Goal: Task Accomplishment & Management: Use online tool/utility

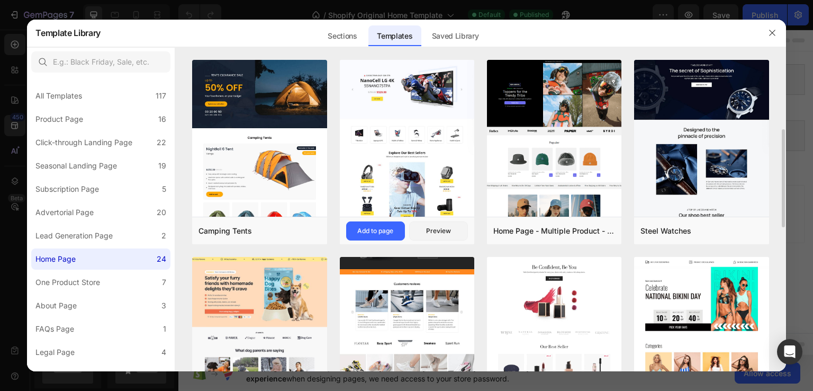
scroll to position [106, 0]
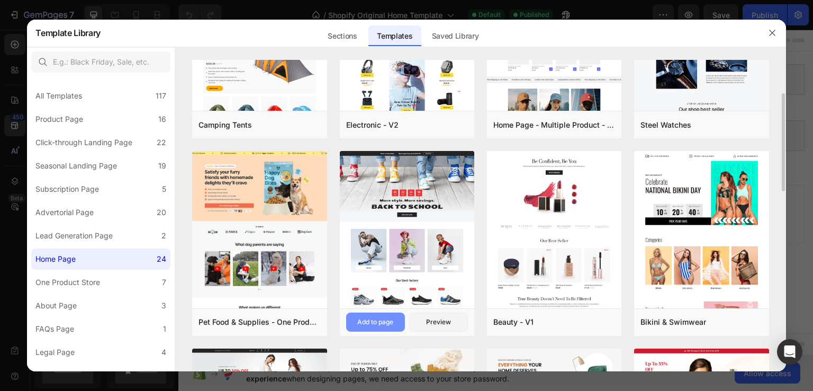
click at [388, 318] on div "Add to page" at bounding box center [375, 322] width 36 height 10
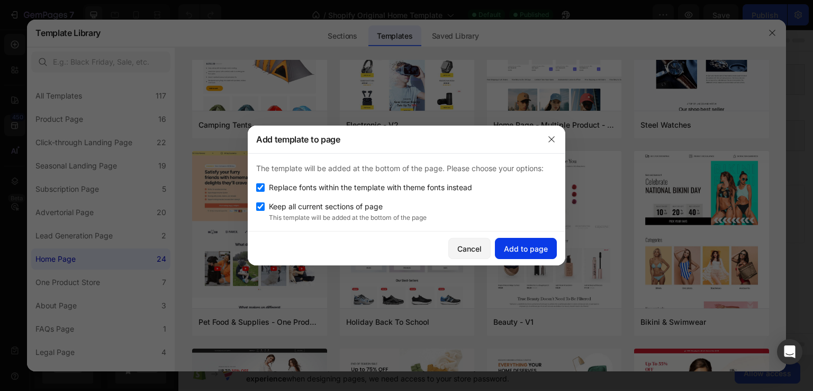
click at [532, 246] on div "Add to page" at bounding box center [526, 248] width 44 height 11
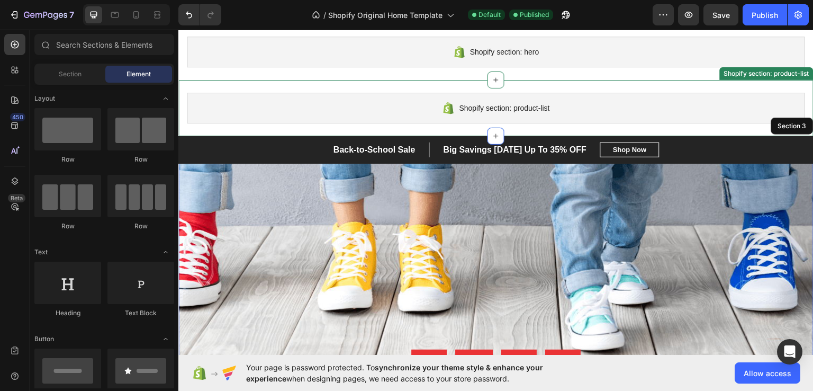
scroll to position [0, 0]
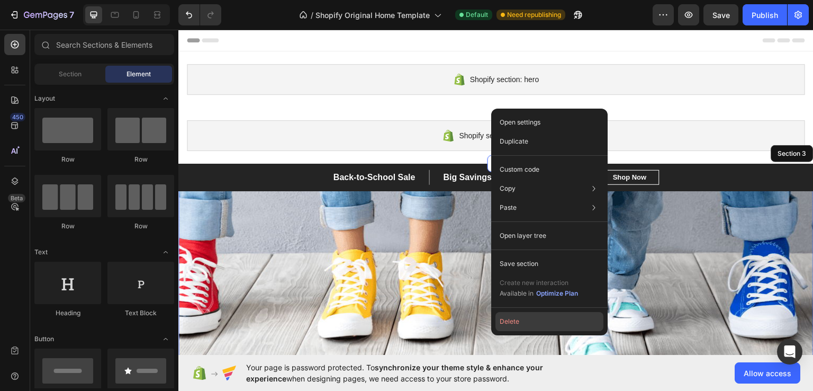
click at [542, 320] on button "Delete" at bounding box center [549, 321] width 108 height 19
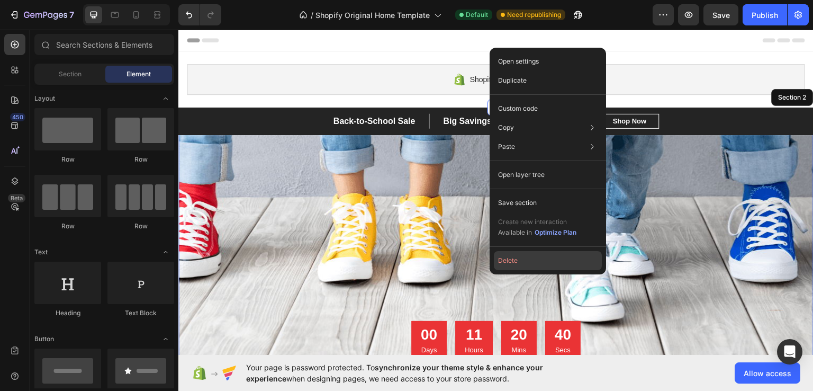
click at [524, 257] on button "Delete" at bounding box center [548, 260] width 108 height 19
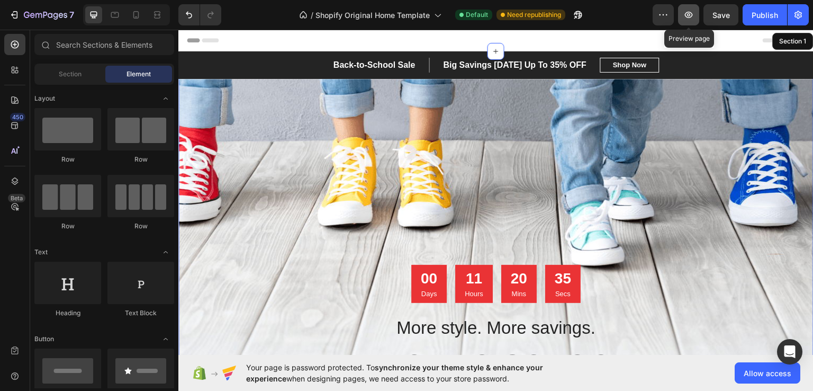
click at [693, 10] on icon "button" at bounding box center [688, 15] width 11 height 11
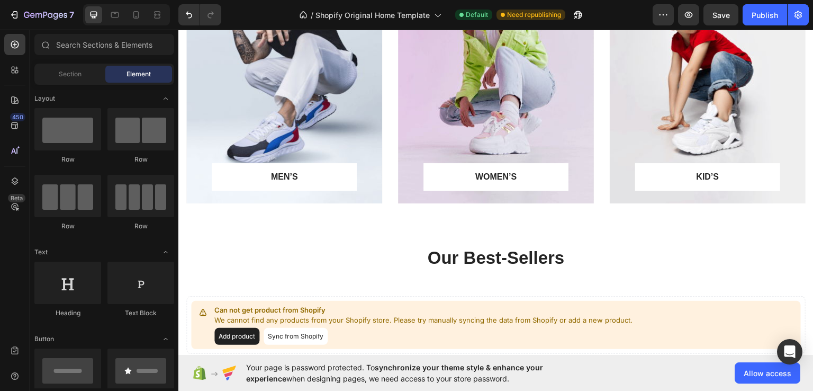
scroll to position [385, 0]
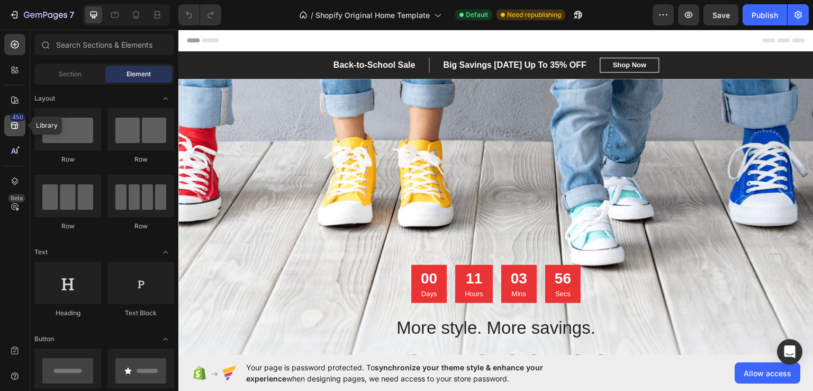
click at [13, 124] on icon at bounding box center [15, 125] width 11 height 11
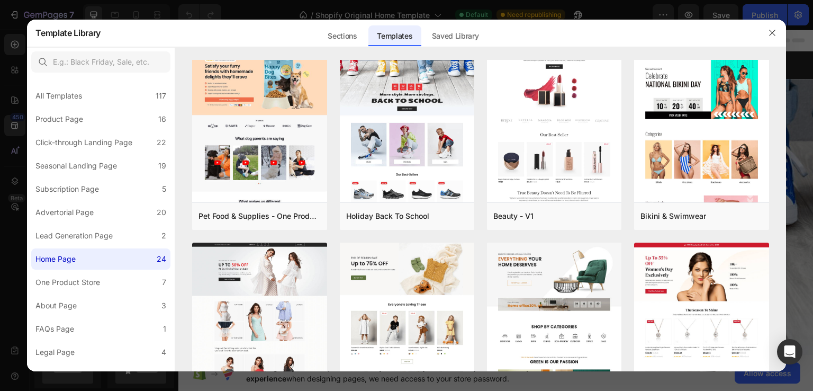
scroll to position [476, 0]
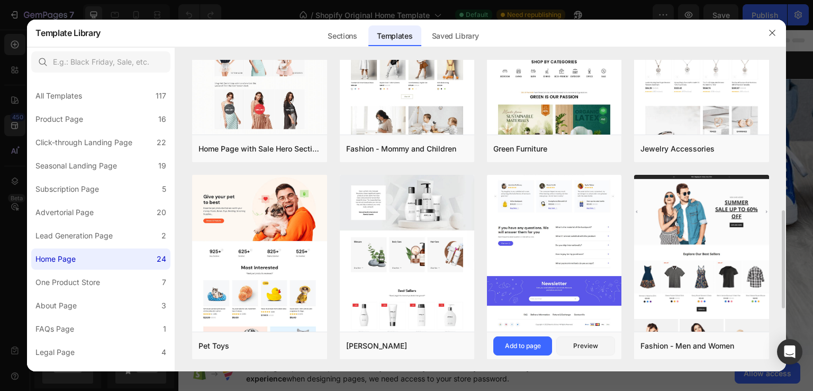
click at [546, 216] on img at bounding box center [554, 76] width 134 height 510
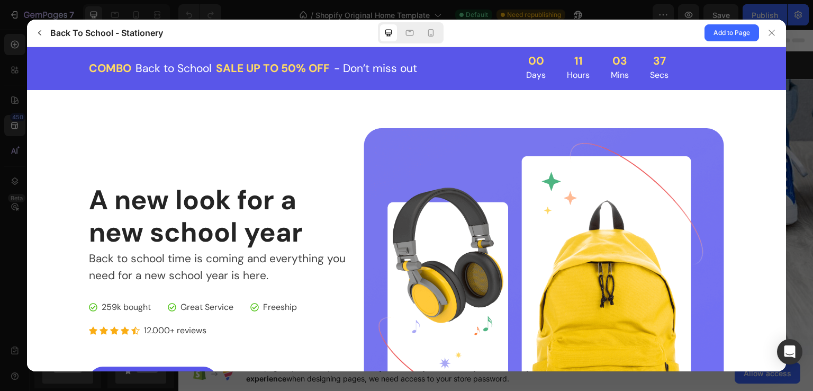
scroll to position [0, 0]
click at [768, 34] on icon at bounding box center [771, 33] width 8 height 8
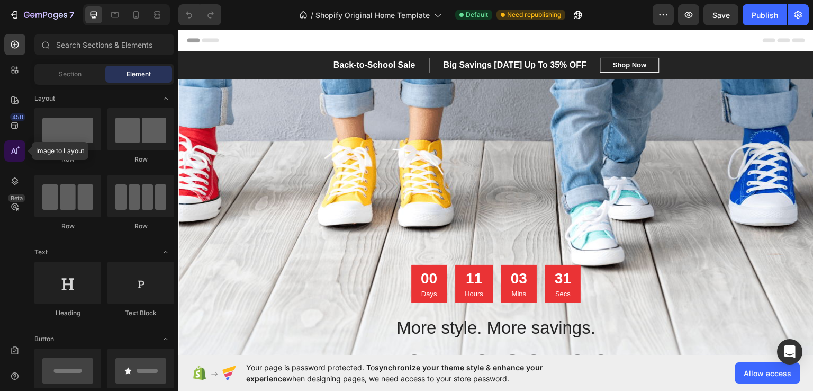
click at [16, 149] on icon at bounding box center [16, 150] width 1 height 5
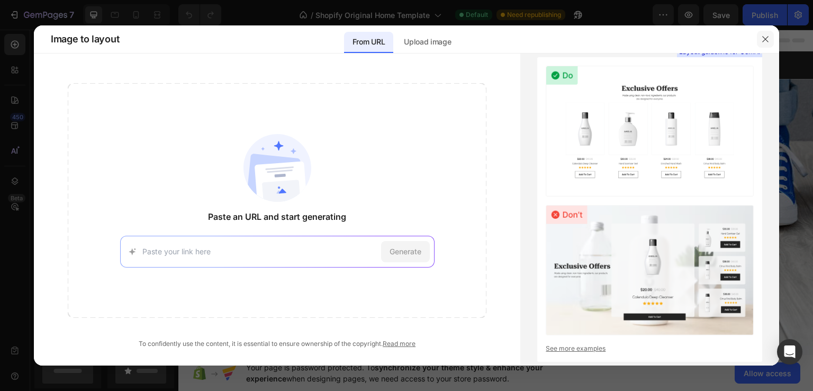
click at [762, 40] on icon "button" at bounding box center [765, 39] width 8 height 8
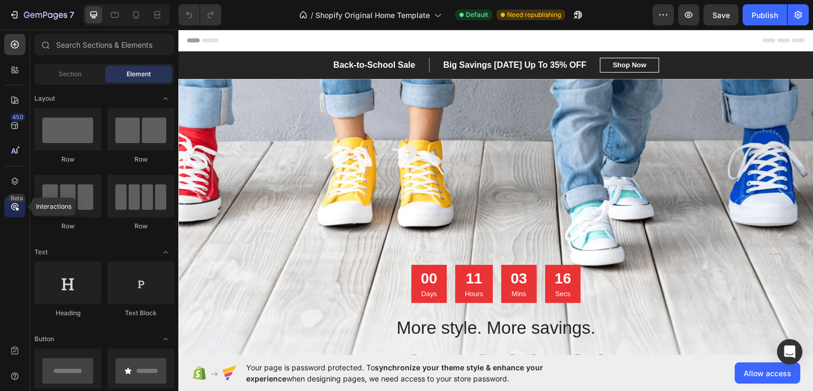
click at [6, 202] on div "Beta" at bounding box center [14, 206] width 21 height 21
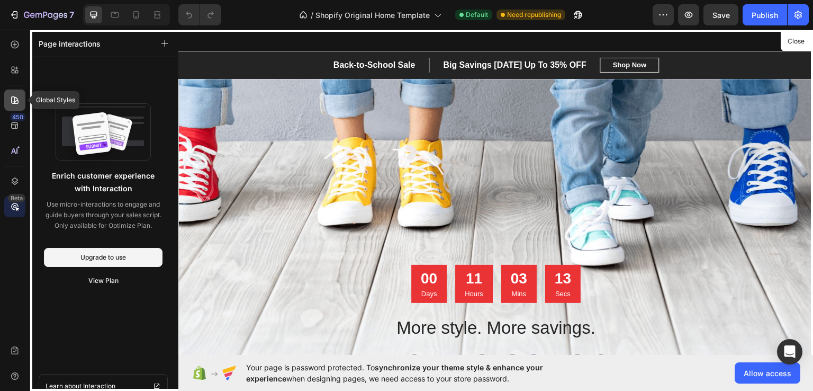
click at [11, 103] on icon at bounding box center [15, 100] width 11 height 11
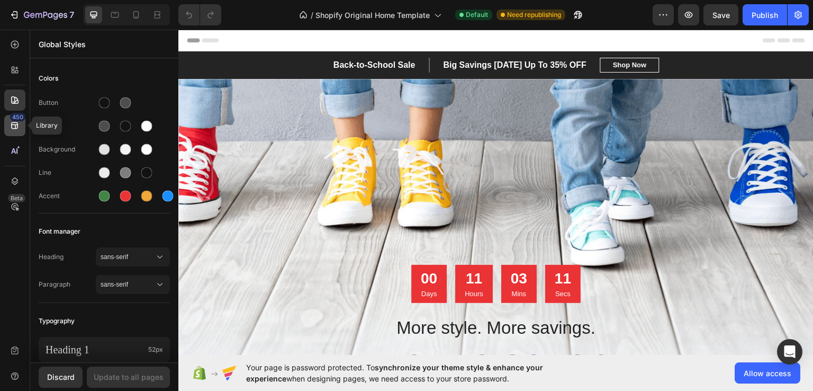
click at [14, 129] on icon at bounding box center [15, 125] width 11 height 11
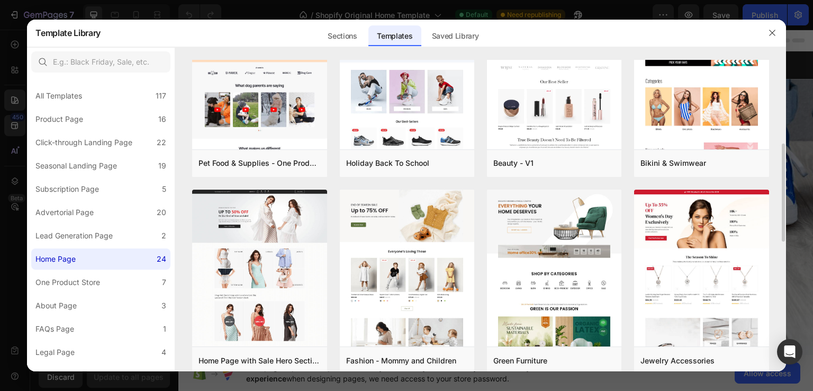
scroll to position [106, 0]
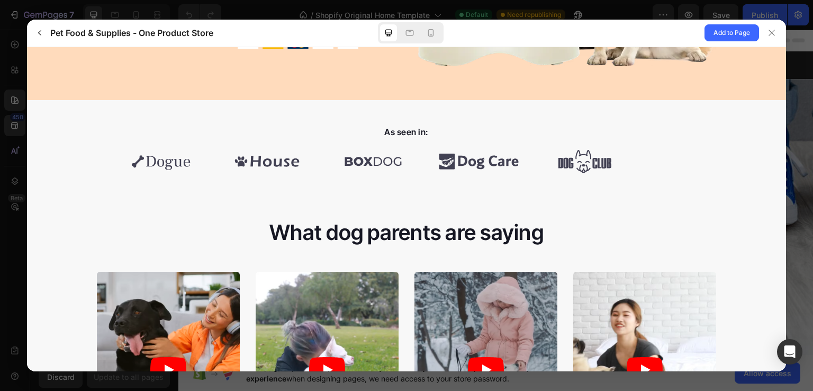
scroll to position [265, 0]
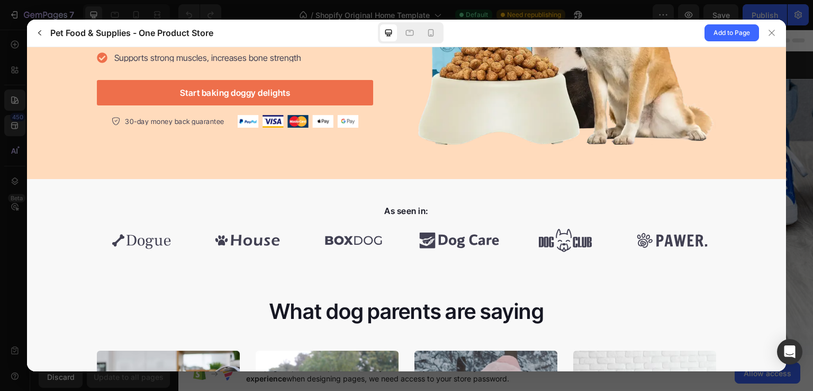
click at [568, 13] on div at bounding box center [406, 195] width 813 height 391
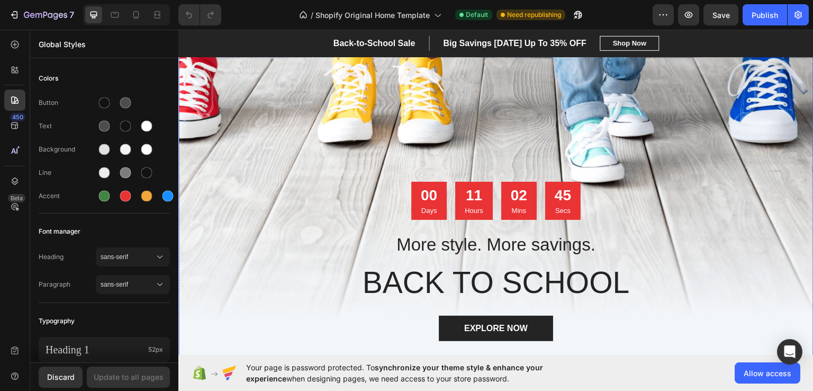
scroll to position [106, 0]
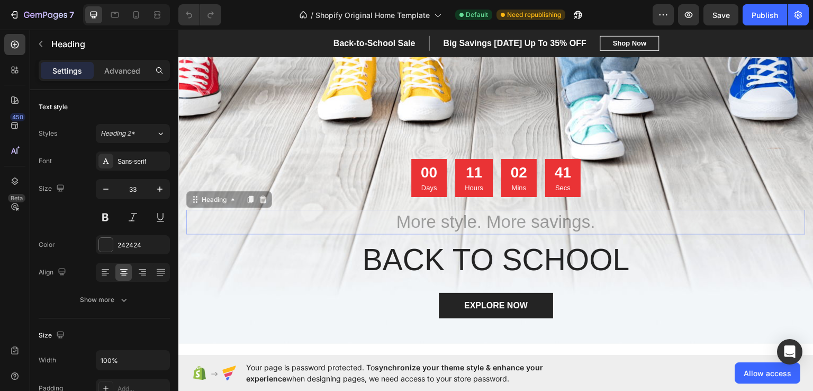
drag, startPoint x: 447, startPoint y: 227, endPoint x: 288, endPoint y: 110, distance: 197.2
click at [288, 110] on div "00 Days 11 Hours 02 Mins 41 Secs Countdown Timer More style. More savings. Head…" at bounding box center [495, 157] width 635 height 370
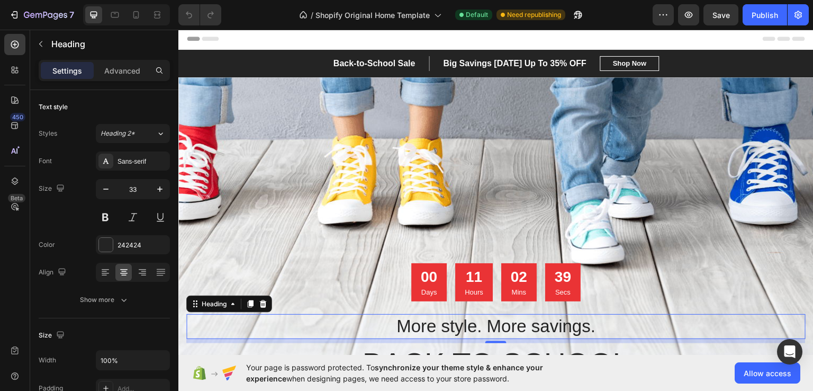
scroll to position [0, 0]
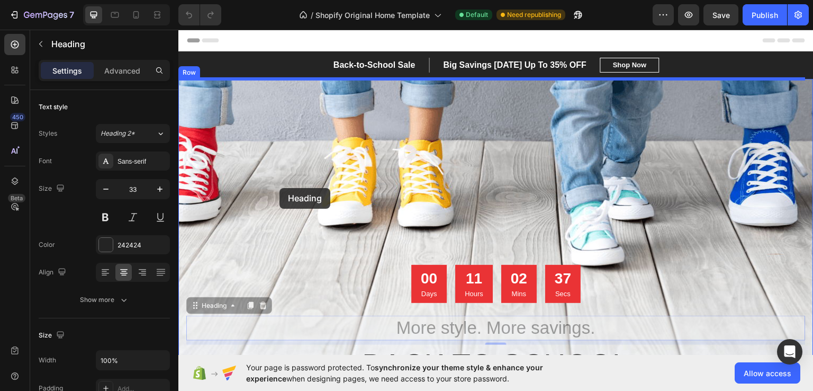
drag, startPoint x: 320, startPoint y: 327, endPoint x: 279, endPoint y: 187, distance: 145.0
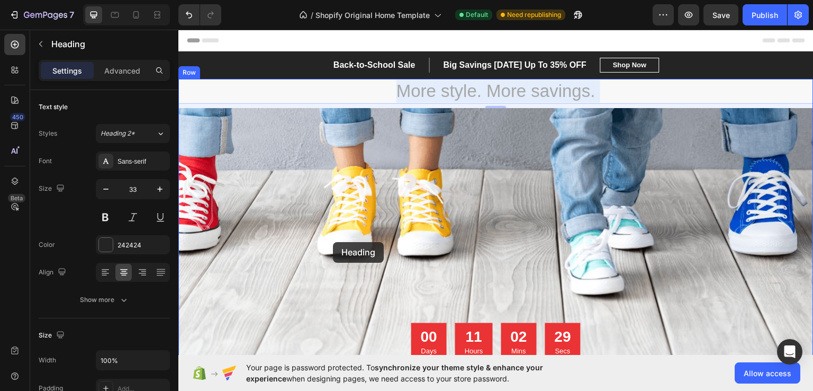
drag, startPoint x: 628, startPoint y: 87, endPoint x: 333, endPoint y: 241, distance: 333.3
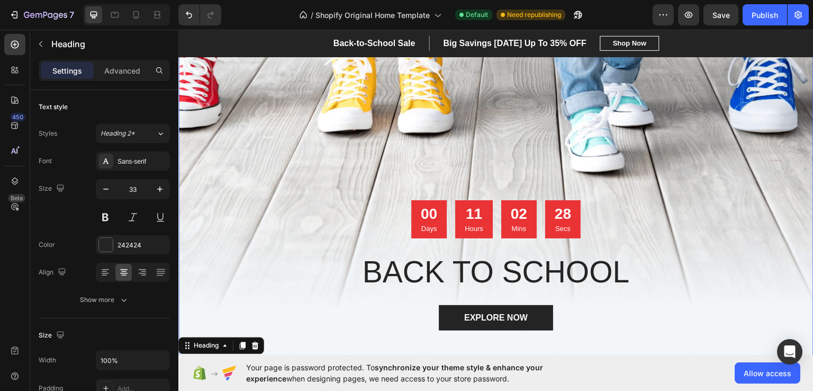
scroll to position [159, 0]
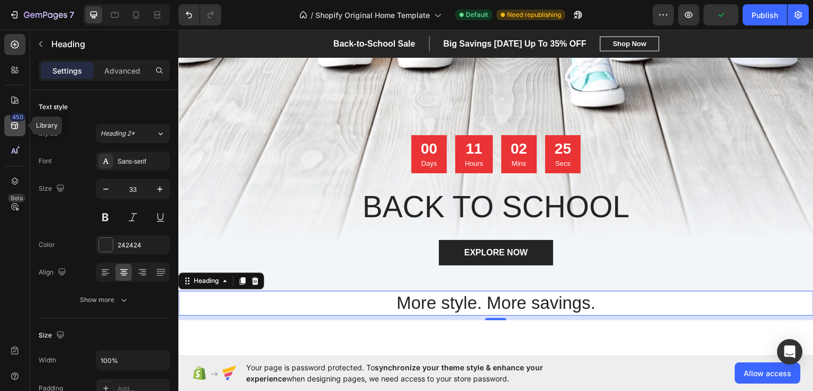
click at [19, 127] on icon at bounding box center [15, 125] width 11 height 11
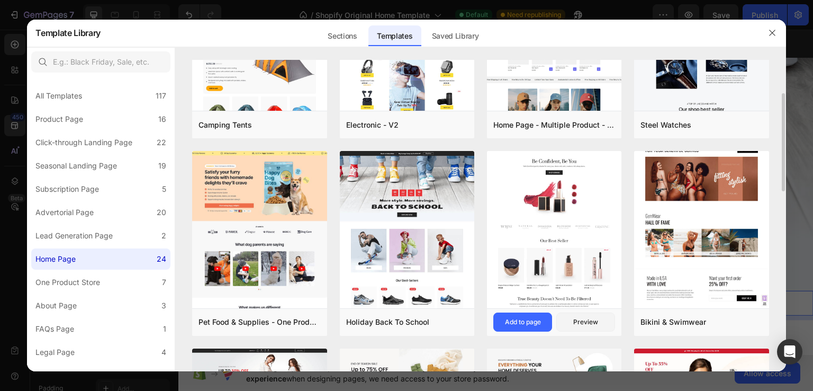
scroll to position [318, 0]
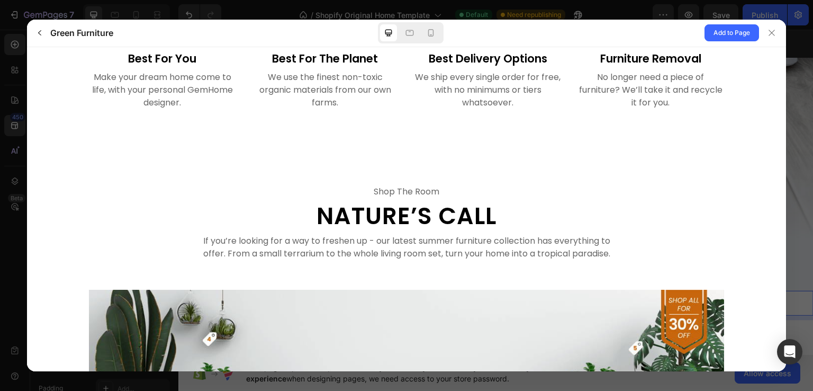
scroll to position [2064, 0]
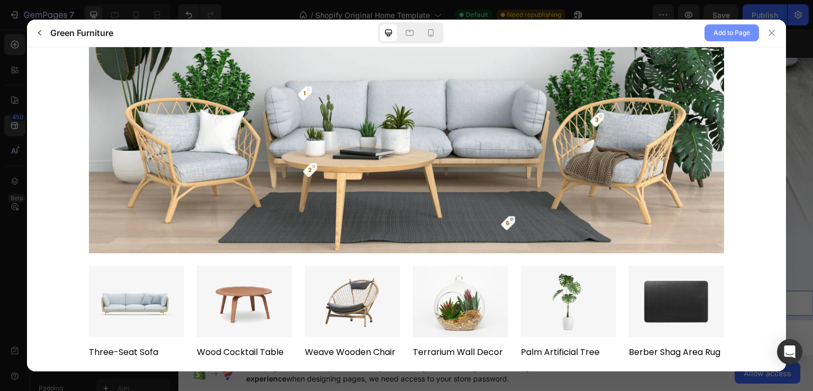
click at [737, 32] on span "Add to Page" at bounding box center [731, 32] width 37 height 13
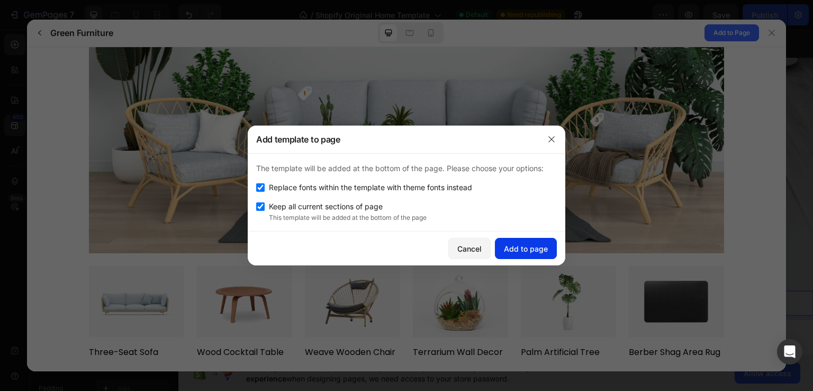
click at [533, 248] on div "Add to page" at bounding box center [526, 248] width 44 height 11
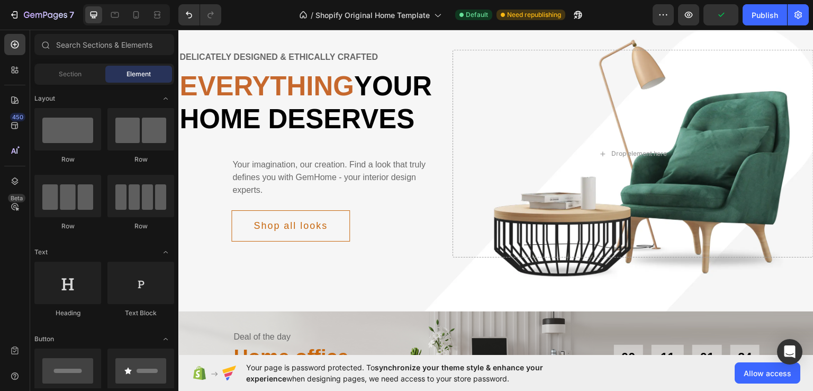
scroll to position [2434, 0]
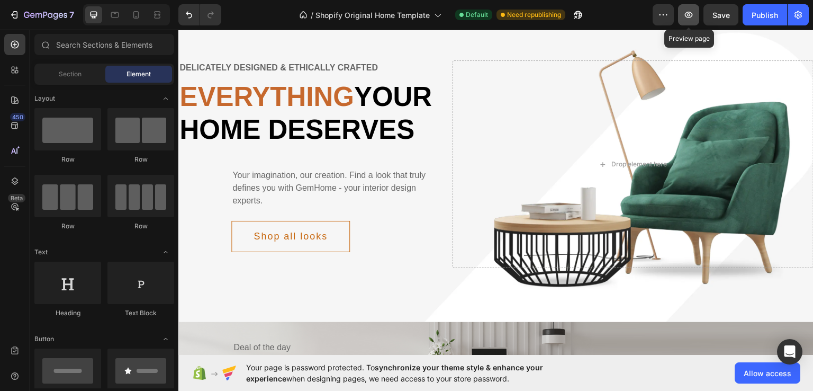
click at [682, 15] on button "button" at bounding box center [688, 14] width 21 height 21
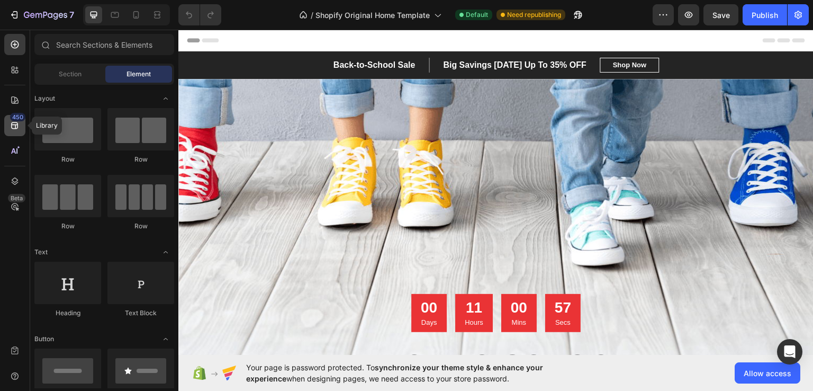
click at [10, 121] on icon at bounding box center [15, 125] width 11 height 11
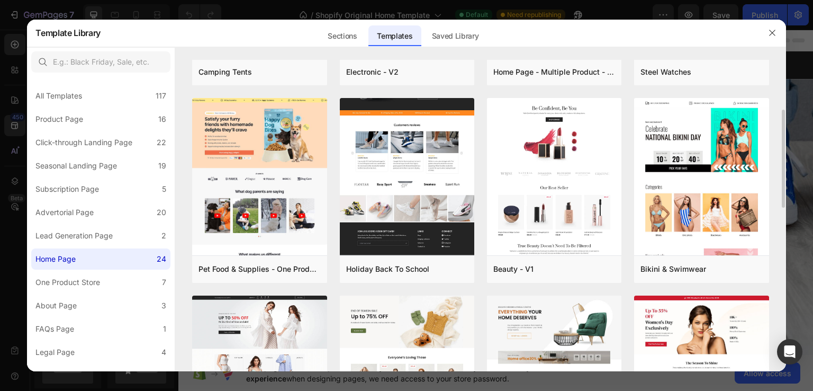
scroll to position [212, 0]
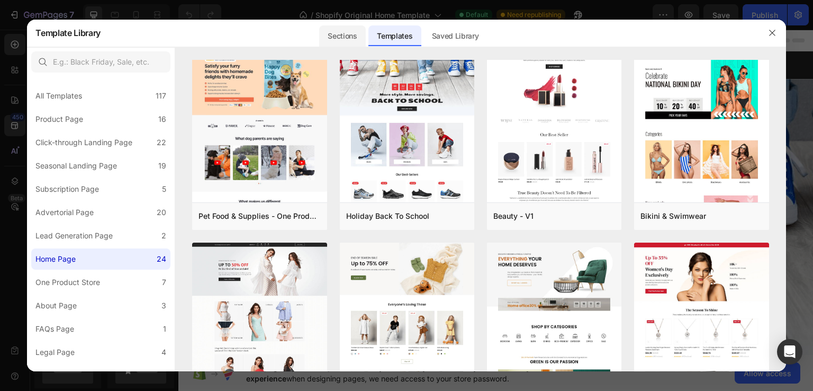
click at [341, 38] on div "Sections" at bounding box center [342, 35] width 46 height 21
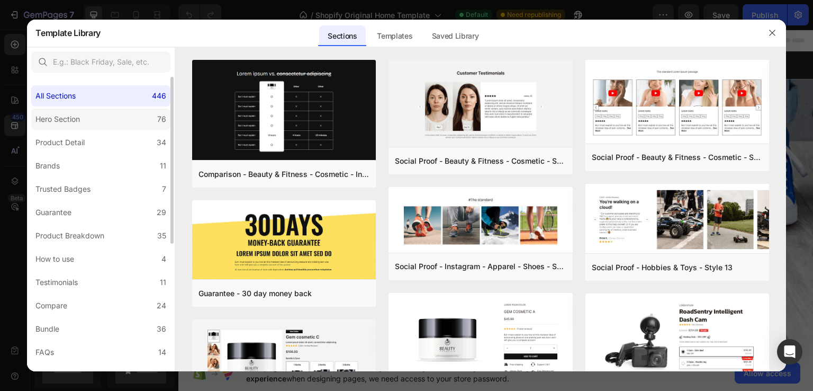
click at [92, 121] on label "Hero Section 76" at bounding box center [100, 118] width 139 height 21
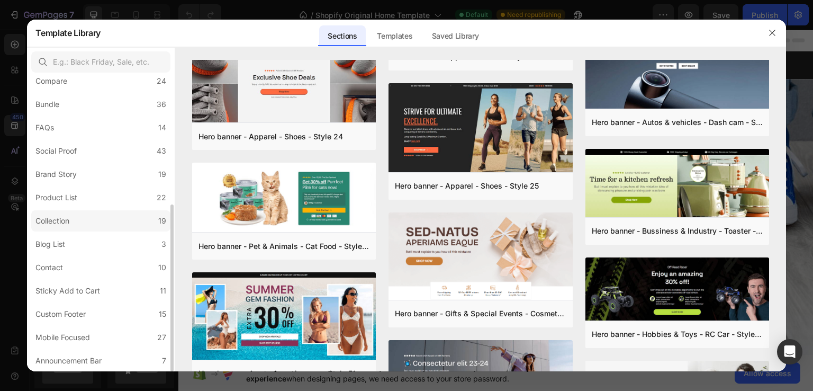
scroll to position [0, 0]
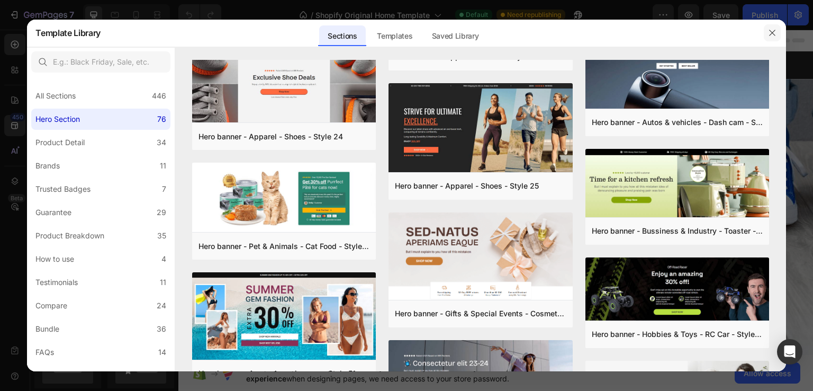
click at [768, 35] on icon "button" at bounding box center [772, 33] width 8 height 8
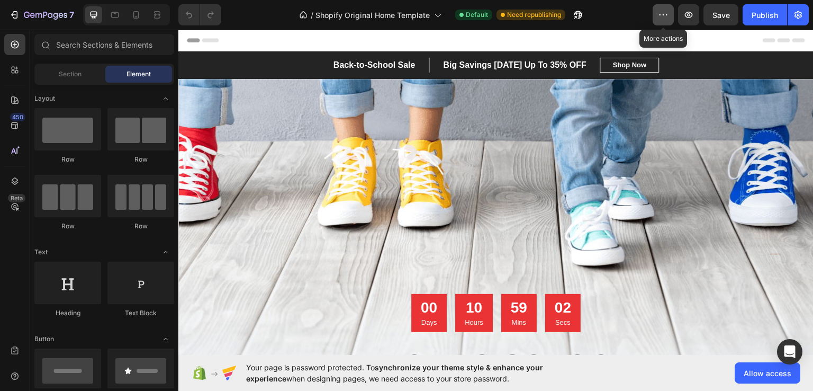
click at [664, 13] on icon "button" at bounding box center [663, 15] width 11 height 11
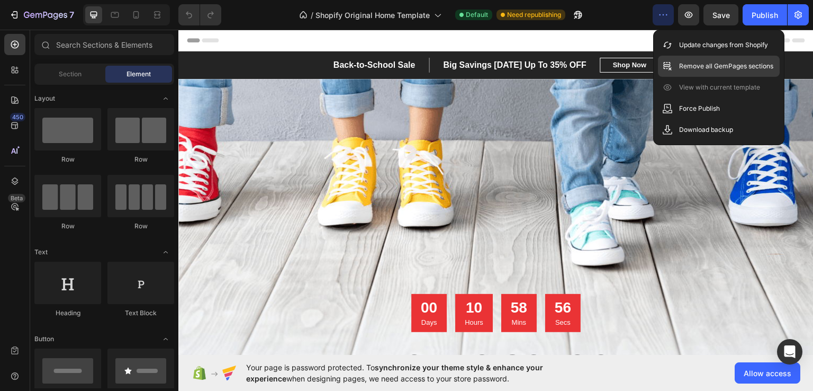
click at [712, 66] on p "Remove all GemPages sections" at bounding box center [726, 66] width 94 height 11
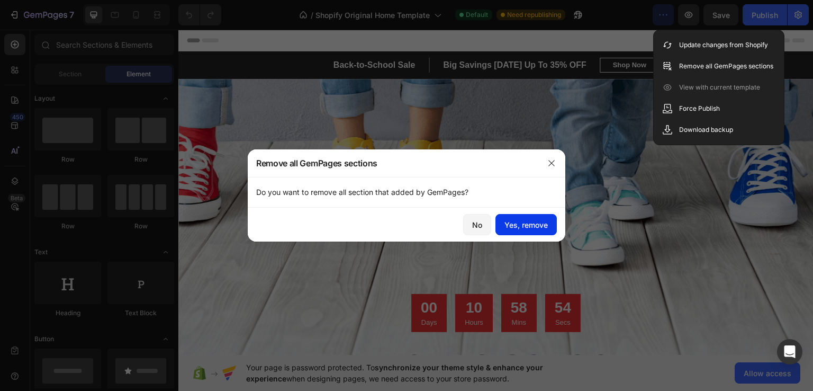
click at [515, 221] on div "Yes, remove" at bounding box center [525, 224] width 43 height 11
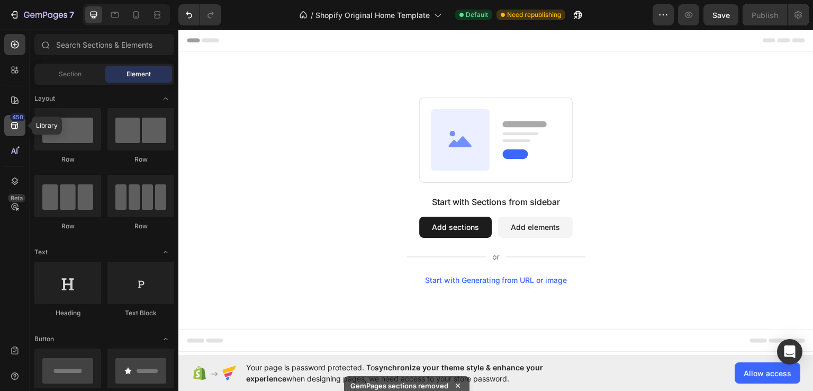
click at [10, 125] on icon at bounding box center [15, 125] width 11 height 11
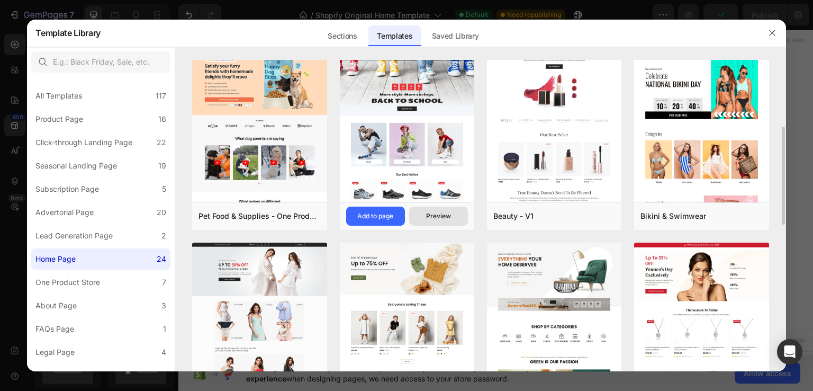
scroll to position [318, 0]
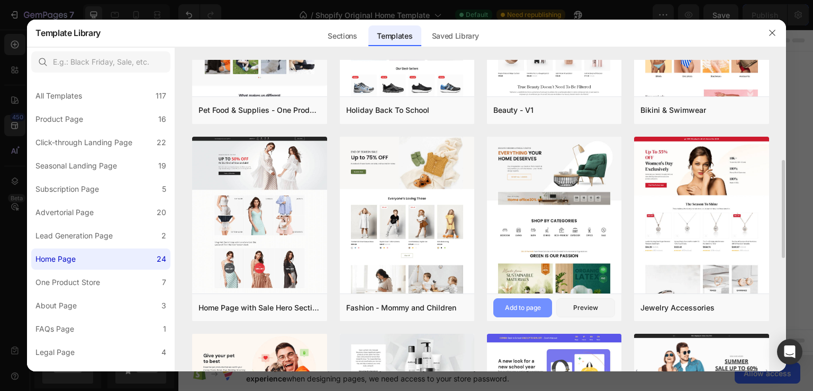
click at [530, 303] on div "Add to page" at bounding box center [523, 308] width 36 height 10
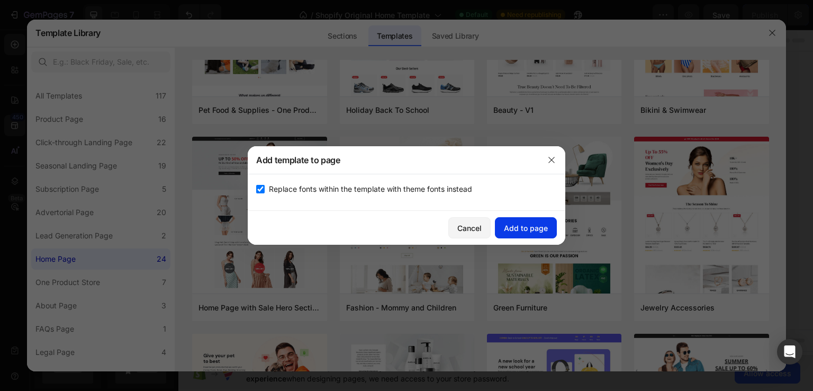
click at [527, 228] on div "Add to page" at bounding box center [526, 227] width 44 height 11
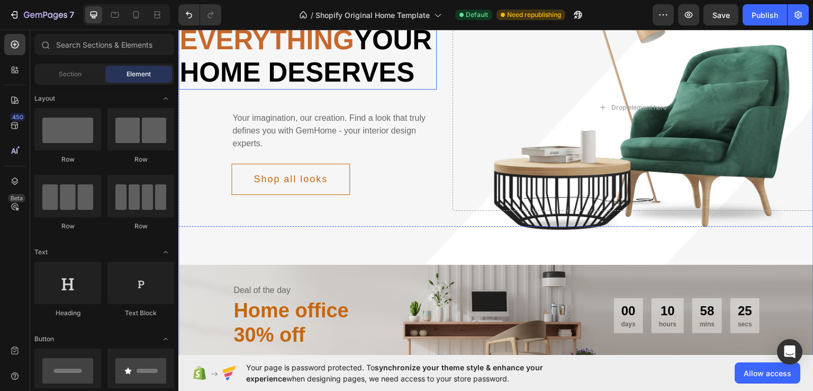
scroll to position [0, 0]
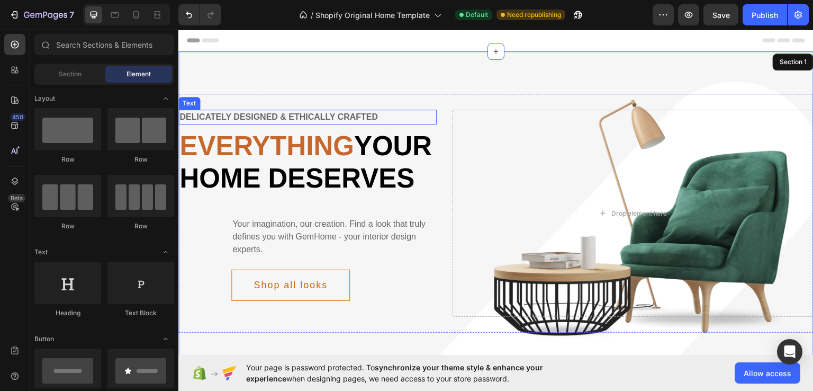
click at [253, 114] on div "Delicately designed & ethically crafted" at bounding box center [307, 116] width 258 height 15
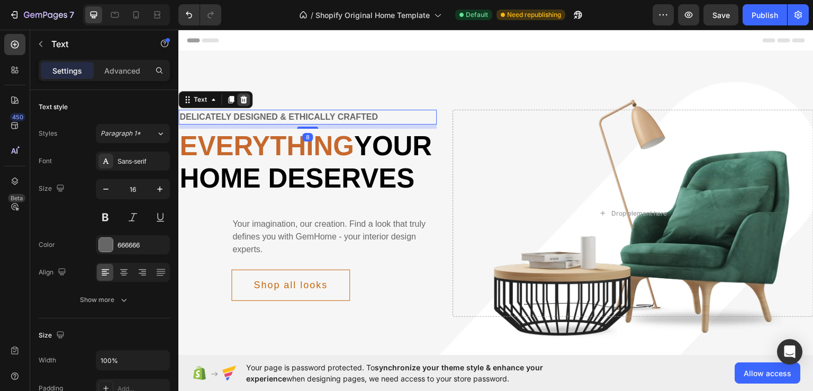
click at [242, 98] on icon at bounding box center [243, 98] width 7 height 7
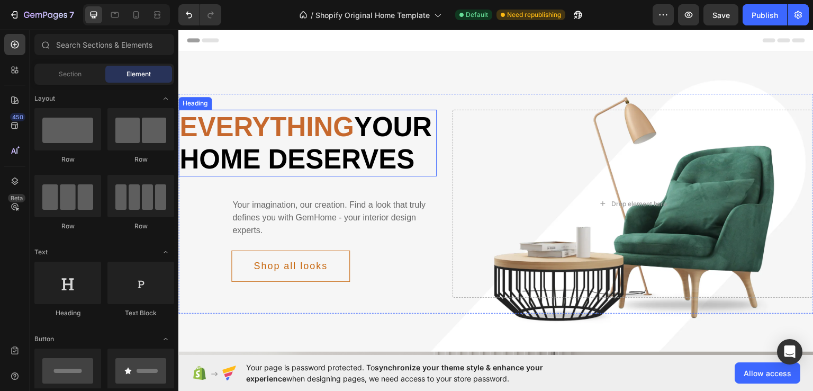
click at [252, 116] on span "Everything" at bounding box center [266, 126] width 175 height 30
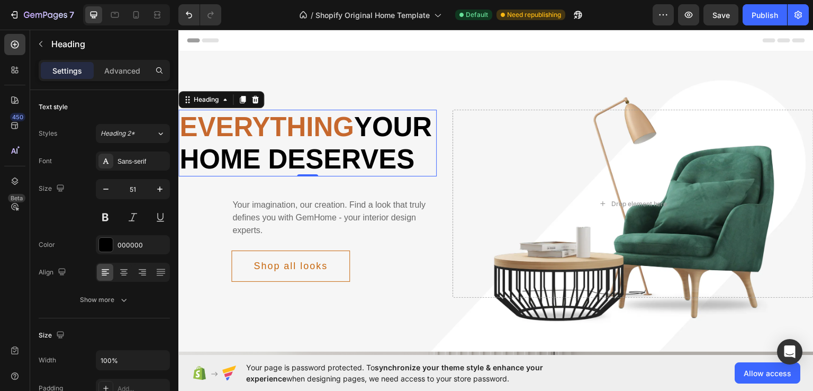
click at [325, 175] on p "Everything your home deserves" at bounding box center [307, 142] width 256 height 65
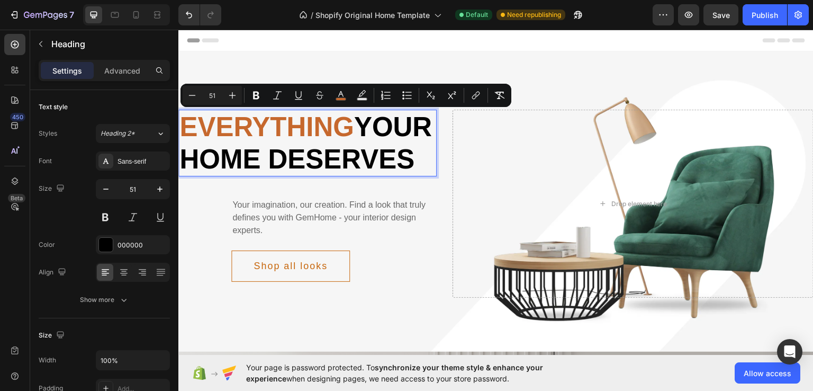
drag, startPoint x: 331, startPoint y: 195, endPoint x: 193, endPoint y: 120, distance: 157.0
click at [193, 120] on p "Everything your home deserves" at bounding box center [307, 142] width 256 height 65
click at [354, 175] on p "Everything your home deserves" at bounding box center [307, 142] width 256 height 65
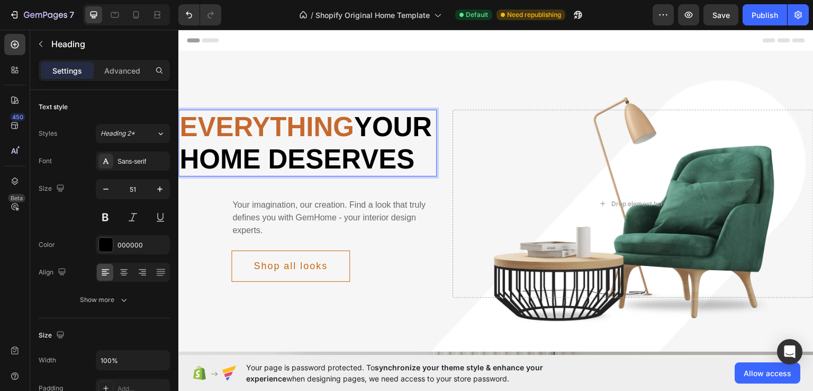
drag, startPoint x: 358, startPoint y: 195, endPoint x: 356, endPoint y: 146, distance: 48.7
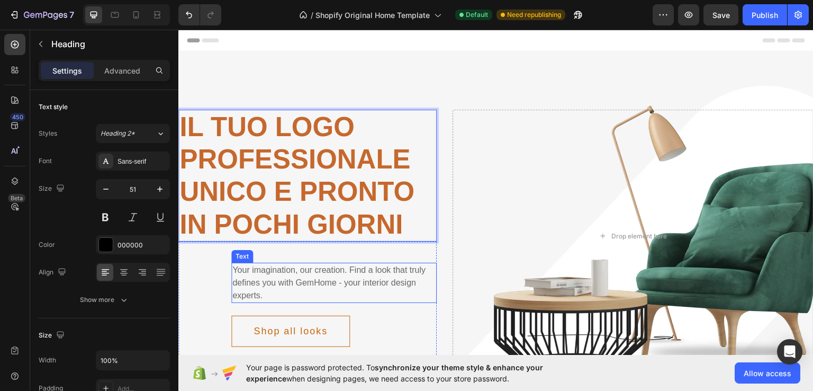
click at [268, 277] on div "Your imagination, our creation. Find a look that truly defines you with GemHome…" at bounding box center [333, 282] width 205 height 40
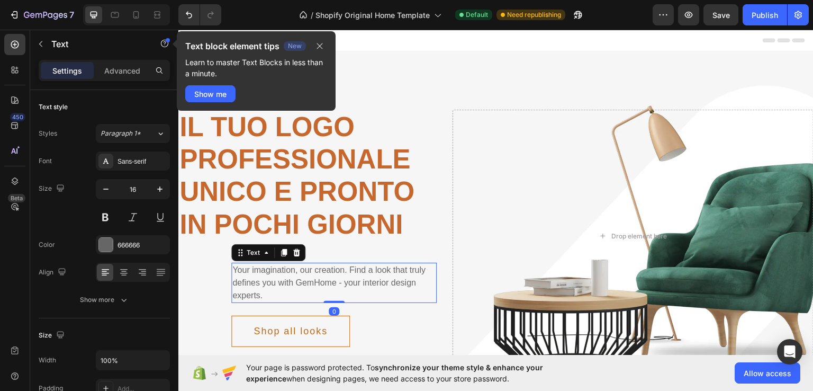
click at [267, 292] on div "Your imagination, our creation. Find a look that truly defines you with GemHome…" at bounding box center [333, 282] width 205 height 40
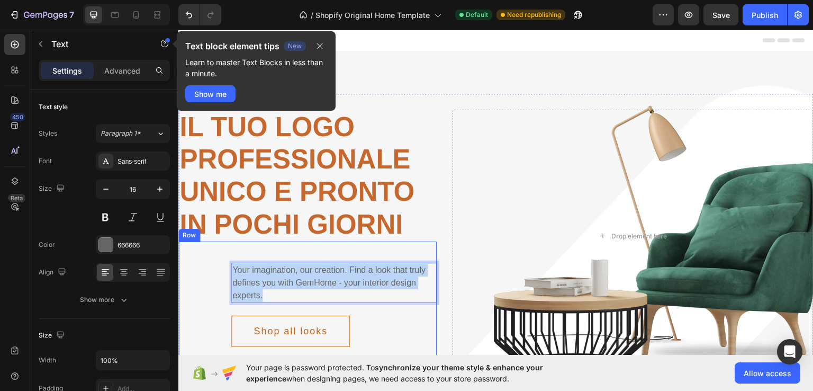
drag, startPoint x: 266, startPoint y: 294, endPoint x: 223, endPoint y: 258, distance: 55.9
click at [223, 258] on div "Your imagination, our creation. Find a look that truly defines you with GemHome…" at bounding box center [307, 301] width 258 height 121
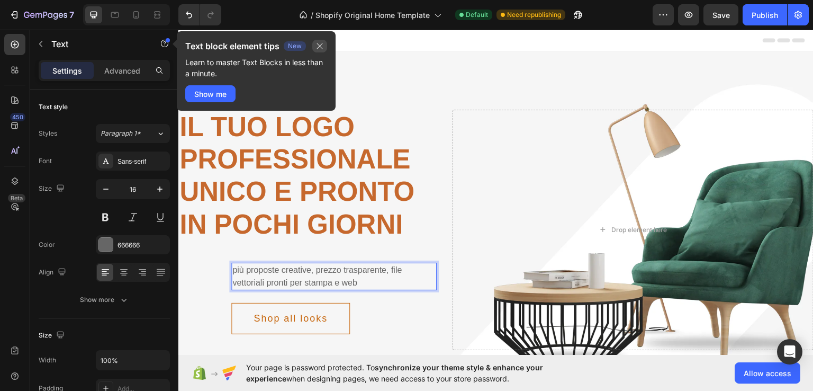
click at [321, 45] on icon "button" at bounding box center [319, 46] width 8 height 8
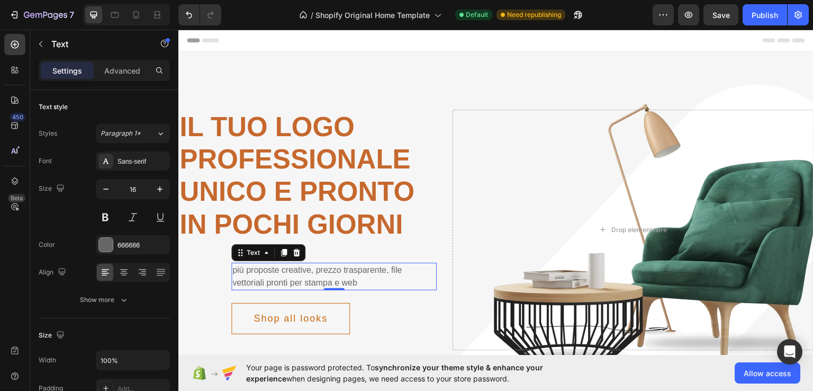
click at [341, 279] on p "più proposte creative, prezzo trasparente, file vettoriali pronti per stampa e …" at bounding box center [333, 275] width 203 height 25
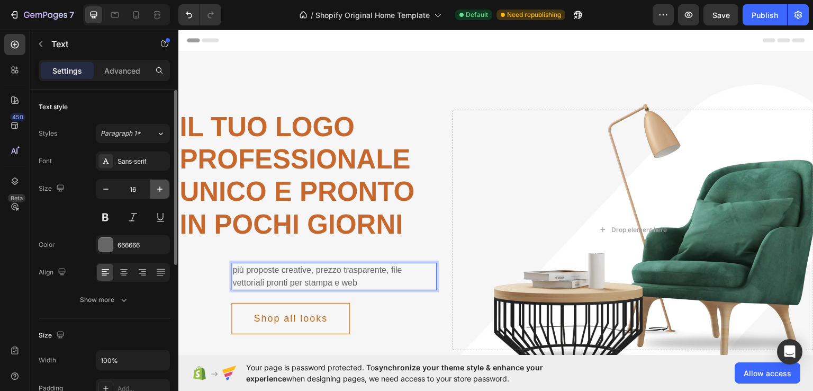
click at [163, 186] on icon "button" at bounding box center [160, 189] width 11 height 11
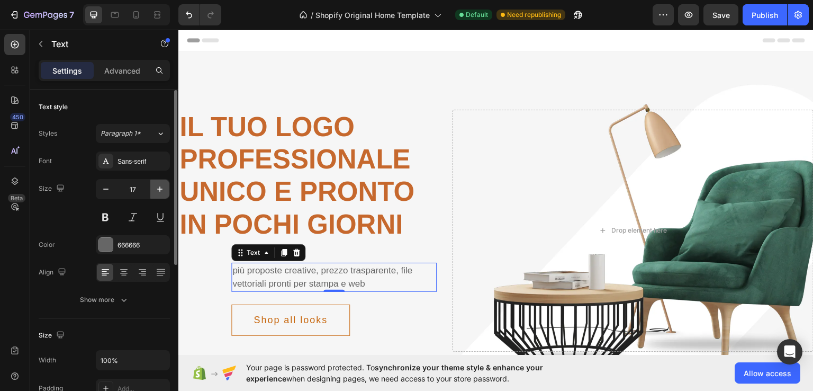
click at [163, 186] on icon "button" at bounding box center [160, 189] width 11 height 11
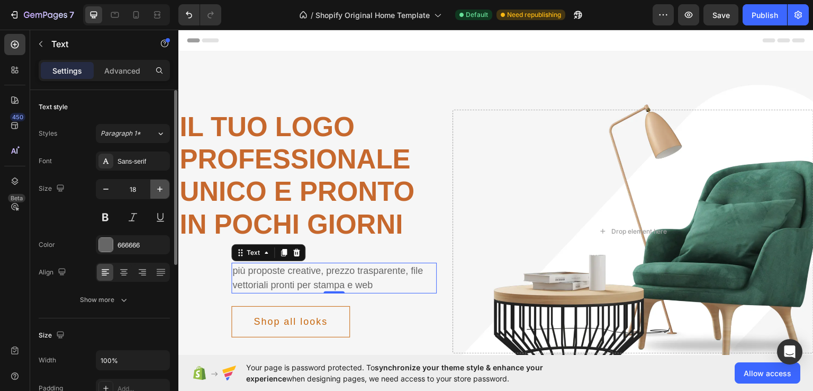
click at [163, 186] on icon "button" at bounding box center [160, 189] width 11 height 11
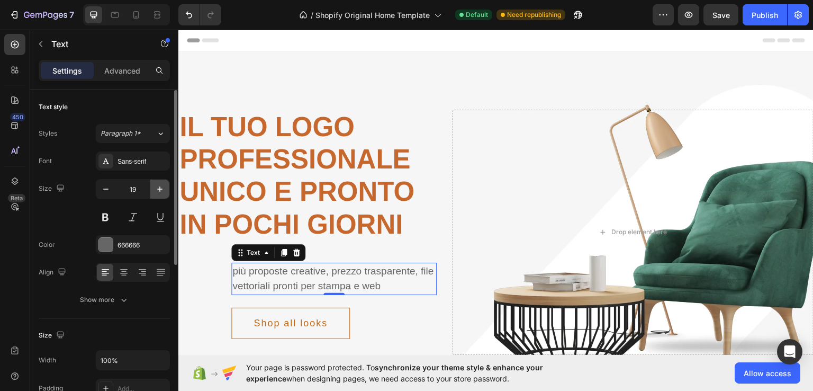
click at [163, 186] on icon "button" at bounding box center [160, 189] width 11 height 11
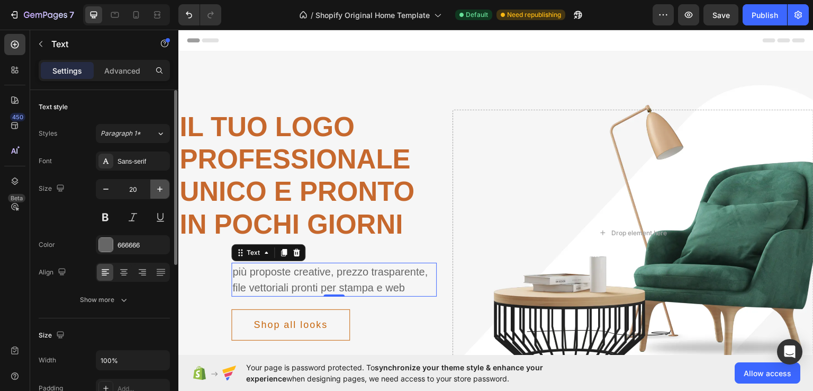
type input "21"
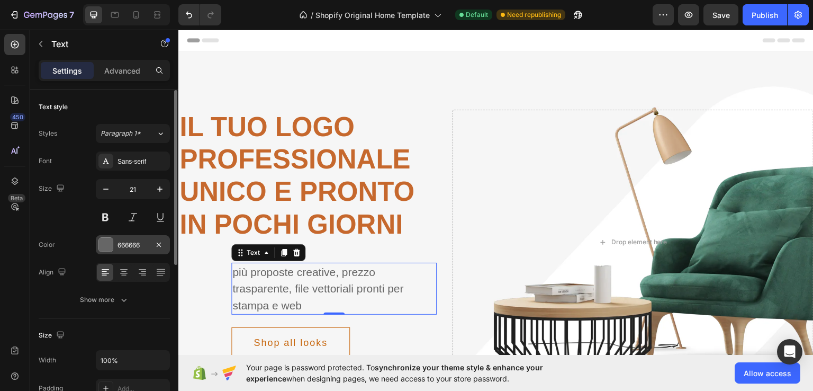
click at [110, 247] on div at bounding box center [106, 245] width 14 height 14
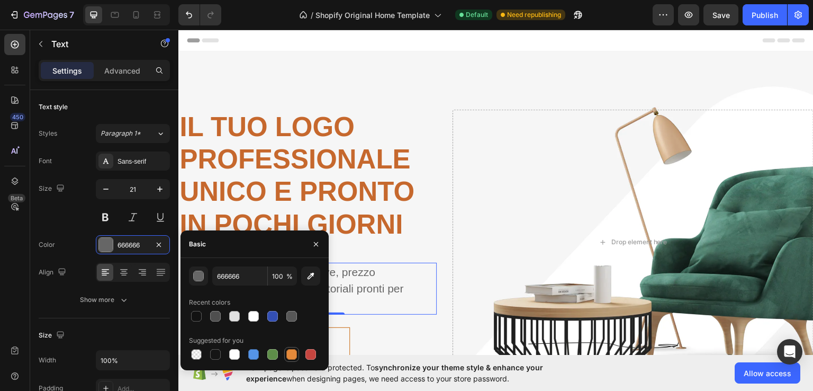
click at [291, 353] on div at bounding box center [291, 354] width 11 height 11
click at [307, 356] on div at bounding box center [310, 354] width 11 height 11
click at [218, 352] on div at bounding box center [215, 354] width 11 height 11
click at [278, 312] on div at bounding box center [272, 316] width 13 height 13
type input "334FB4"
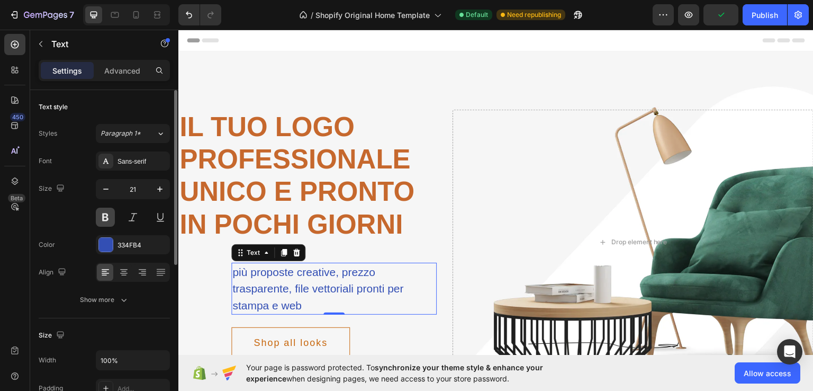
click at [103, 219] on button at bounding box center [105, 216] width 19 height 19
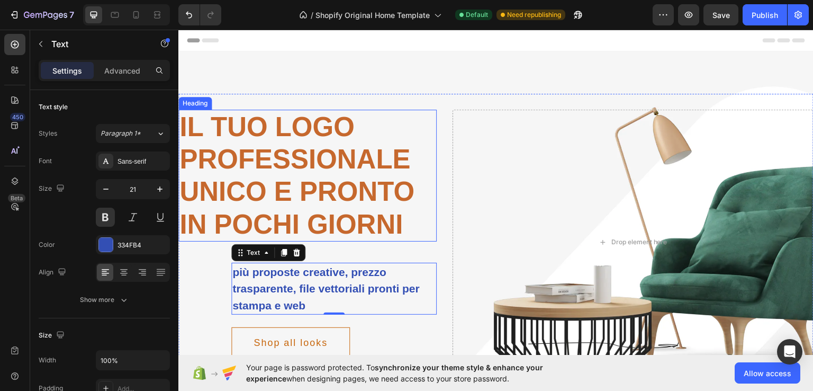
click at [220, 204] on span "il tuo logo professionale unico e pronto in pochi giorni" at bounding box center [296, 175] width 235 height 128
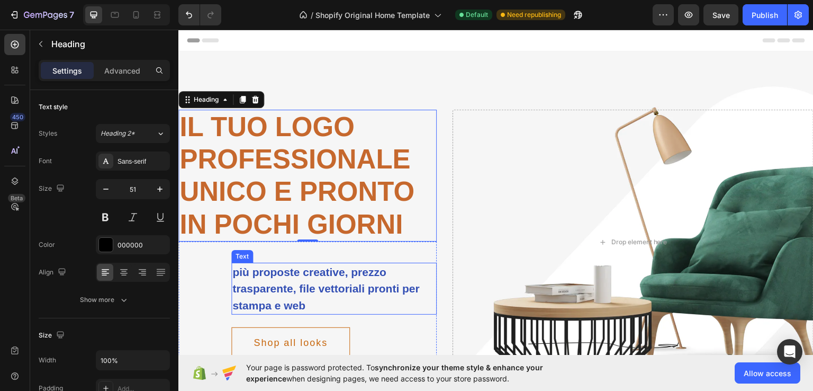
click at [292, 291] on p "più proposte creative, prezzo trasparente, file vettoriali pronti per stampa e …" at bounding box center [333, 288] width 203 height 50
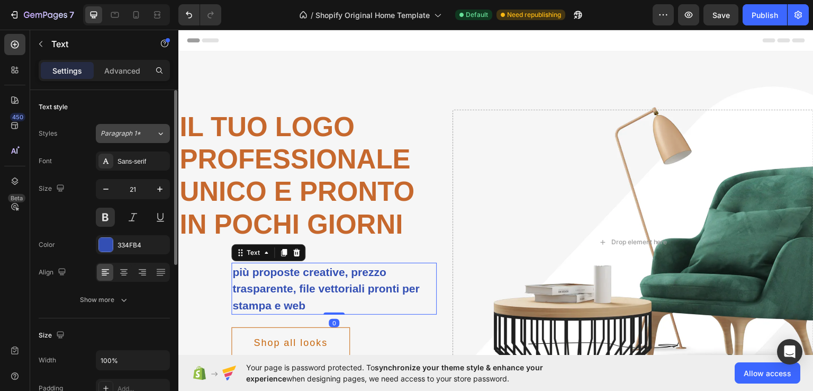
click at [160, 137] on icon at bounding box center [160, 133] width 9 height 11
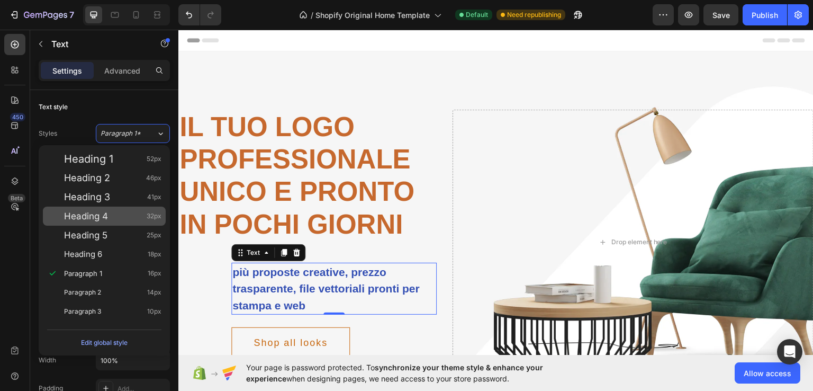
click at [116, 219] on div "Heading 4 32px" at bounding box center [112, 216] width 97 height 11
type input "32"
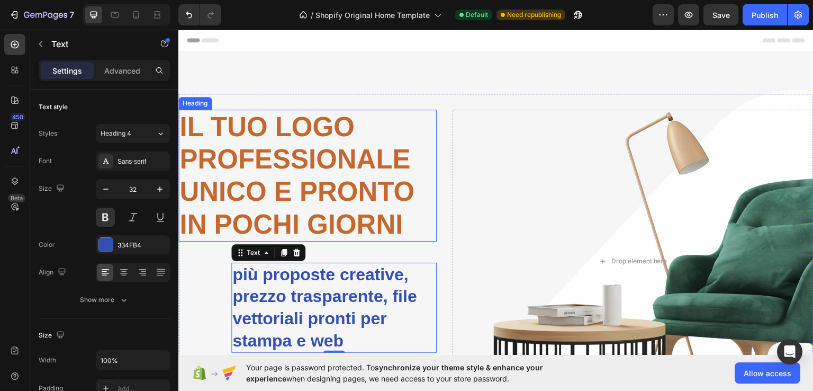
click at [248, 169] on span "il tuo logo professionale unico e pronto in pochi giorni" at bounding box center [296, 175] width 235 height 128
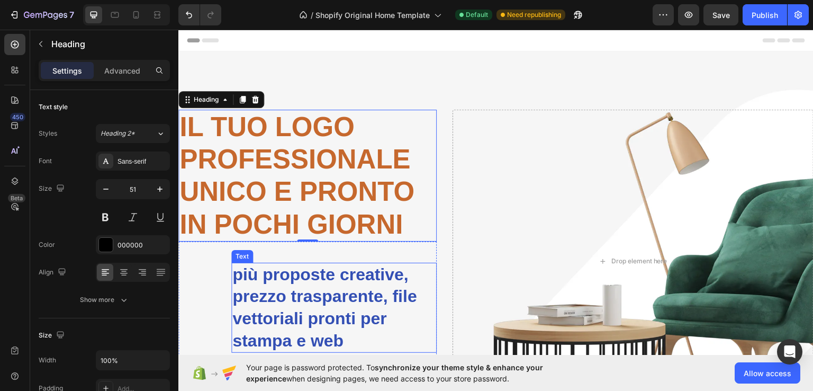
click at [306, 302] on p "più proposte creative, prezzo trasparente, file vettoriali pronti per stampa e …" at bounding box center [333, 307] width 203 height 88
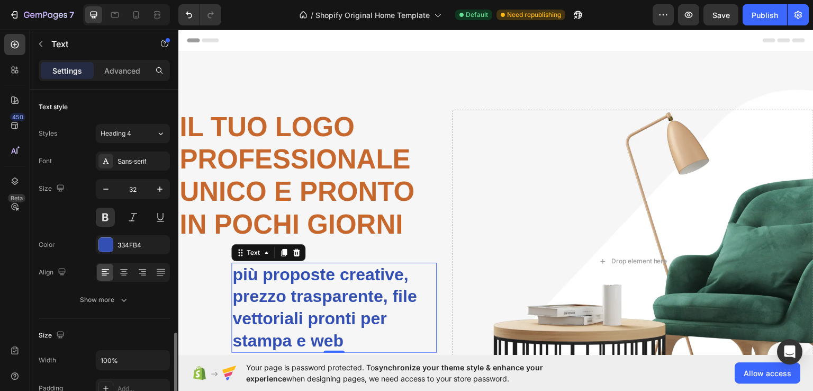
scroll to position [295, 0]
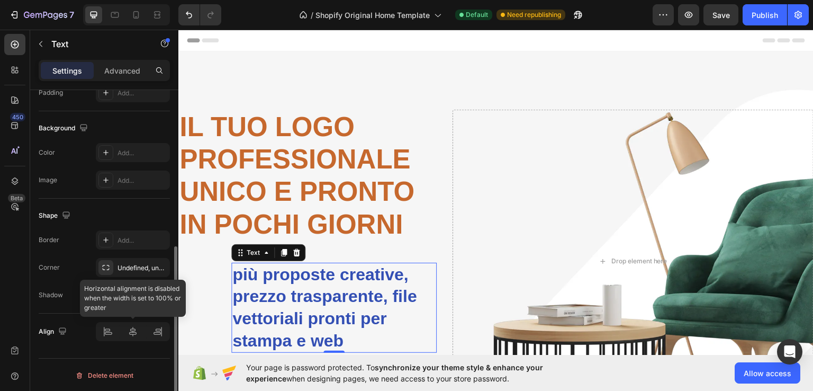
click at [103, 333] on div at bounding box center [133, 331] width 74 height 19
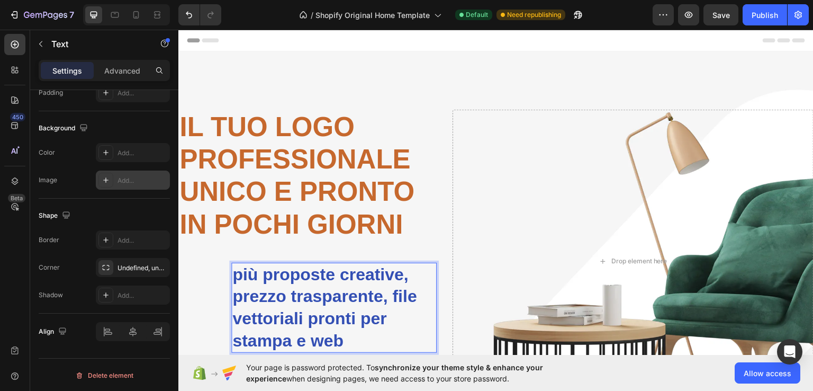
scroll to position [0, 0]
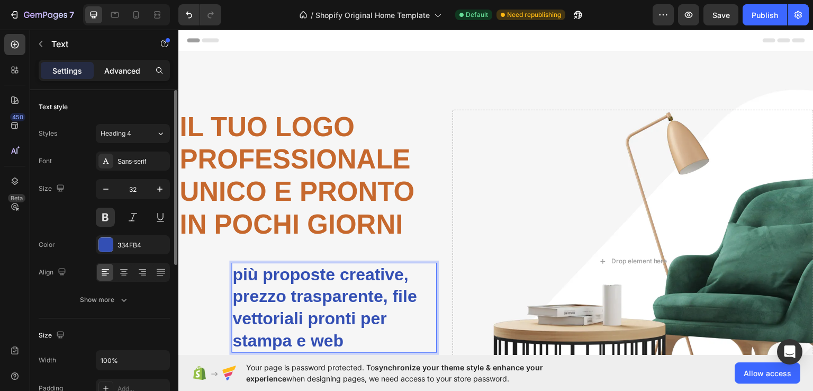
click at [103, 72] on div "Advanced" at bounding box center [122, 70] width 53 height 17
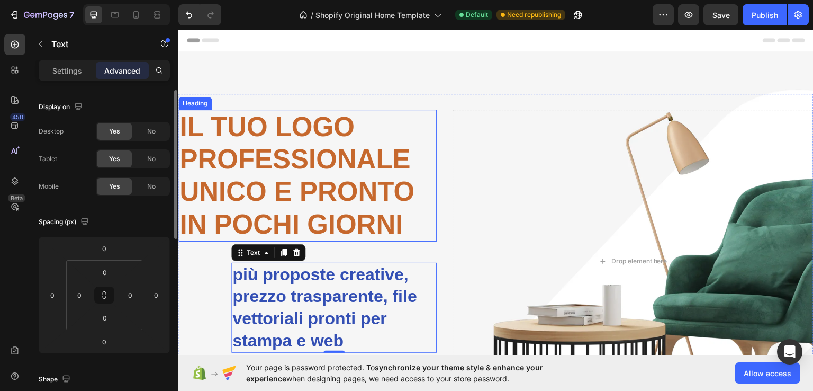
click at [270, 191] on span "il tuo logo professionale unico e pronto in pochi giorni" at bounding box center [296, 175] width 235 height 128
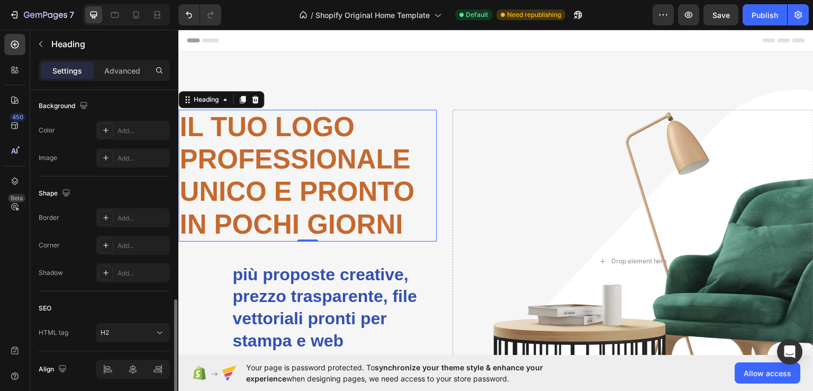
scroll to position [355, 0]
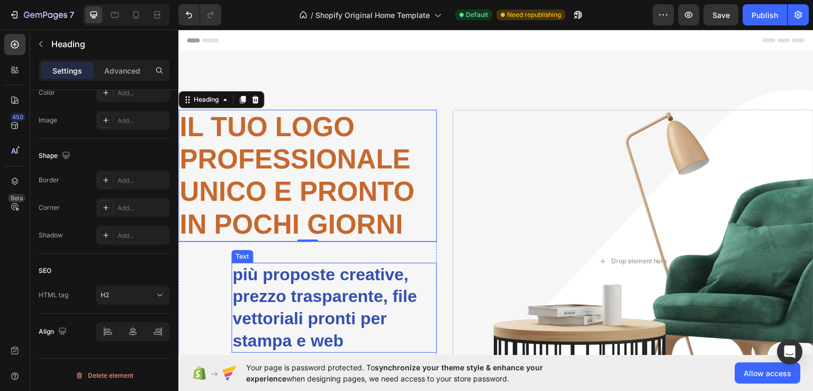
click at [297, 317] on p "più proposte creative, prezzo trasparente, file vettoriali pronti per stampa e …" at bounding box center [333, 307] width 203 height 88
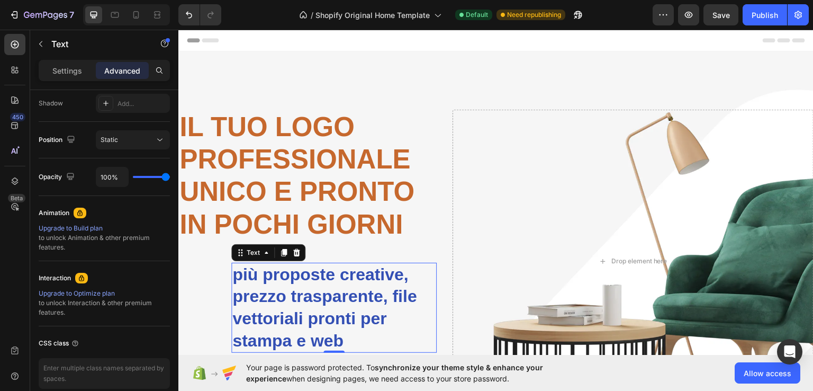
scroll to position [0, 0]
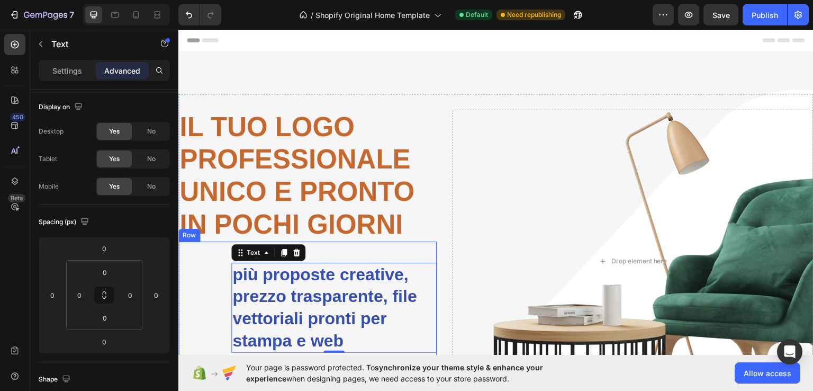
click at [219, 304] on div "più proposte creative, prezzo trasparente, file vettoriali pronti per stampa e …" at bounding box center [307, 326] width 258 height 171
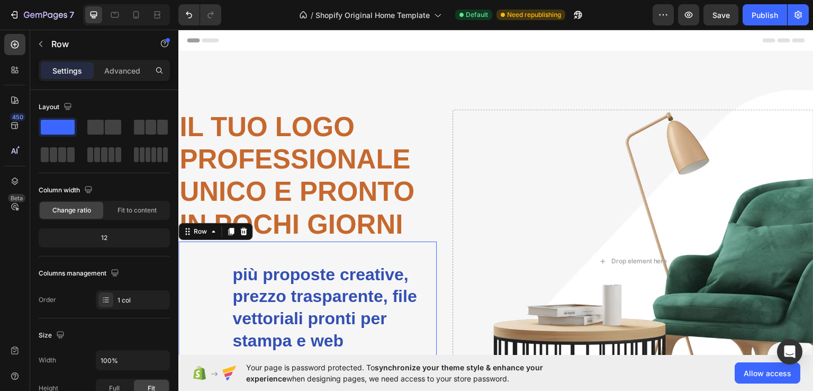
click at [219, 304] on div "più proposte creative, prezzo trasparente, file vettoriali pronti per stampa e …" at bounding box center [307, 326] width 258 height 171
click at [283, 223] on span "il tuo logo professionale unico e pronto in pochi giorni" at bounding box center [296, 175] width 235 height 128
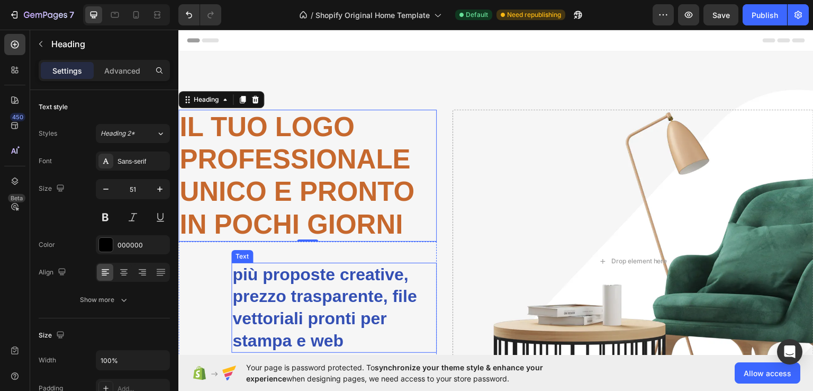
click at [295, 297] on p "più proposte creative, prezzo trasparente, file vettoriali pronti per stampa e …" at bounding box center [333, 307] width 203 height 88
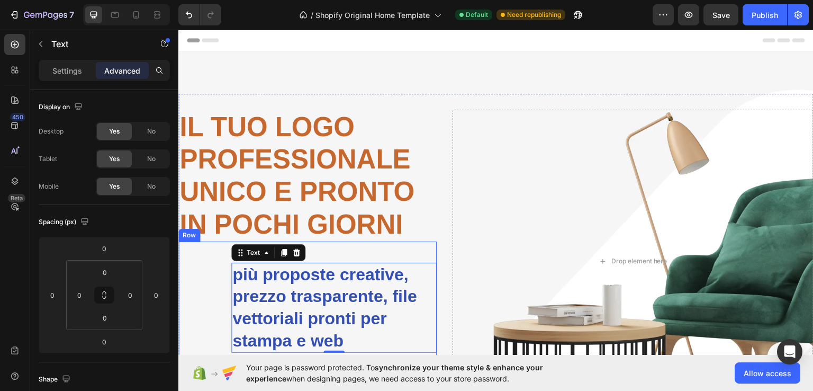
click at [200, 276] on div "più proposte creative, prezzo trasparente, file vettoriali pronti per stampa e …" at bounding box center [307, 326] width 258 height 171
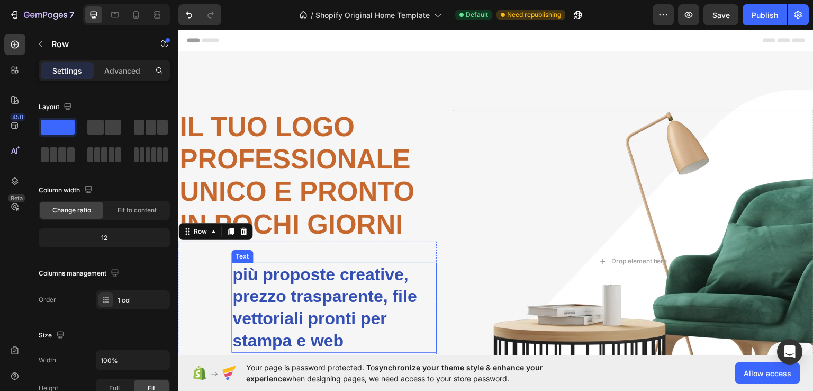
click at [259, 286] on p "più proposte creative, prezzo trasparente, file vettoriali pronti per stampa e …" at bounding box center [333, 307] width 203 height 88
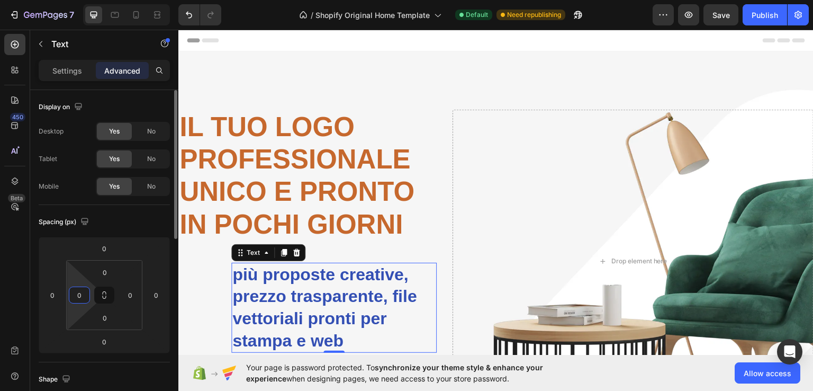
drag, startPoint x: 76, startPoint y: 295, endPoint x: 85, endPoint y: 294, distance: 8.5
click at [85, 294] on input "0" at bounding box center [79, 295] width 16 height 16
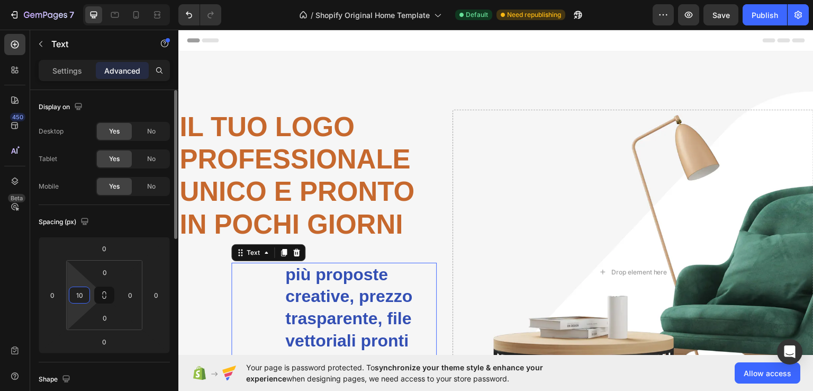
type input "1"
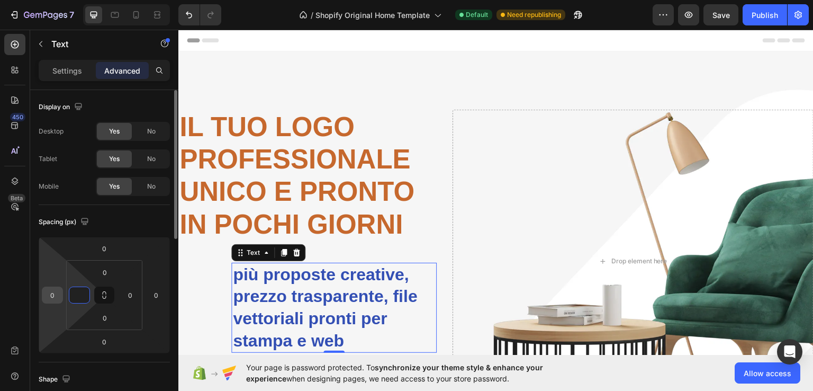
click at [49, 295] on input "0" at bounding box center [52, 295] width 16 height 16
type input "0"
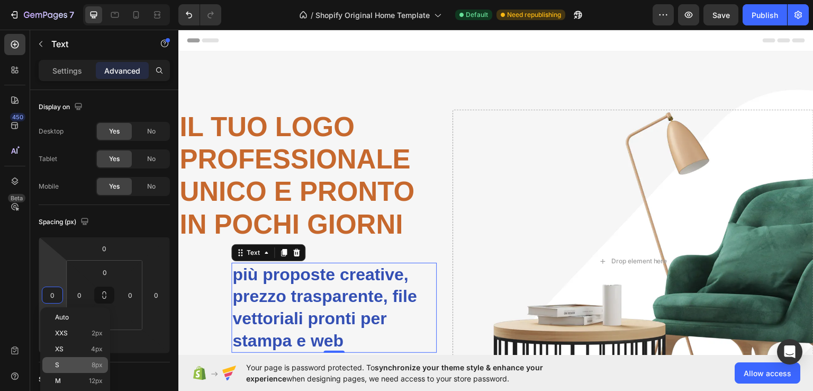
click at [66, 363] on p "S 8px" at bounding box center [79, 364] width 48 height 7
type input "8"
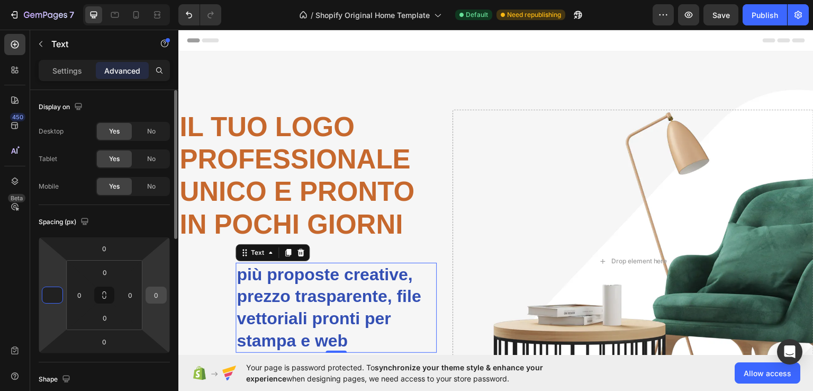
type input "0"
click at [152, 292] on input "0" at bounding box center [156, 295] width 16 height 16
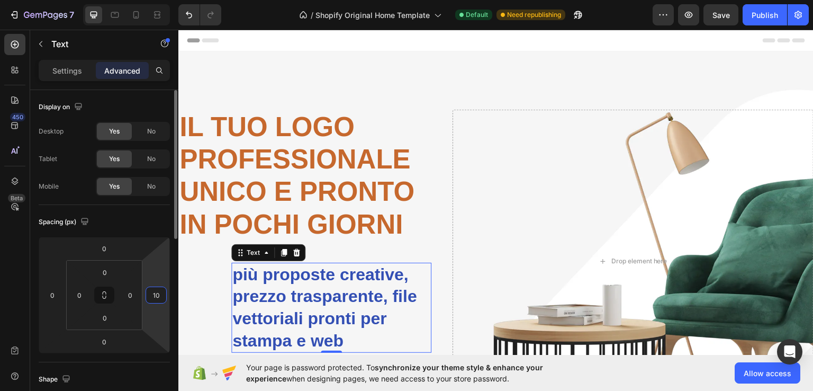
type input "1"
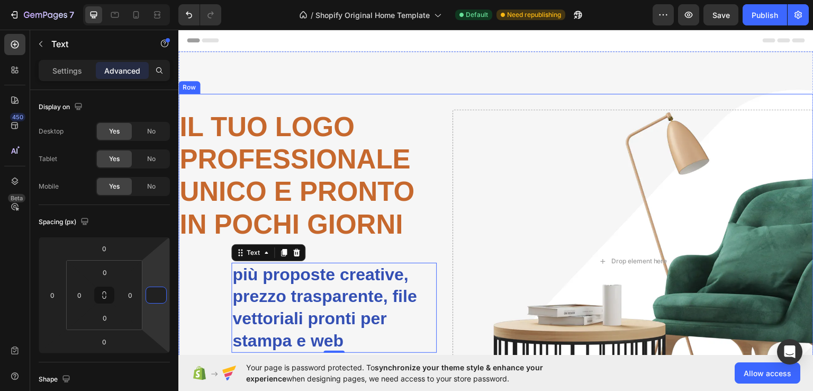
click at [440, 125] on div "⁠⁠⁠⁠⁠⁠⁠ il tuo logo professionale unico e pronto in pochi giorni Heading più pr…" at bounding box center [495, 260] width 635 height 334
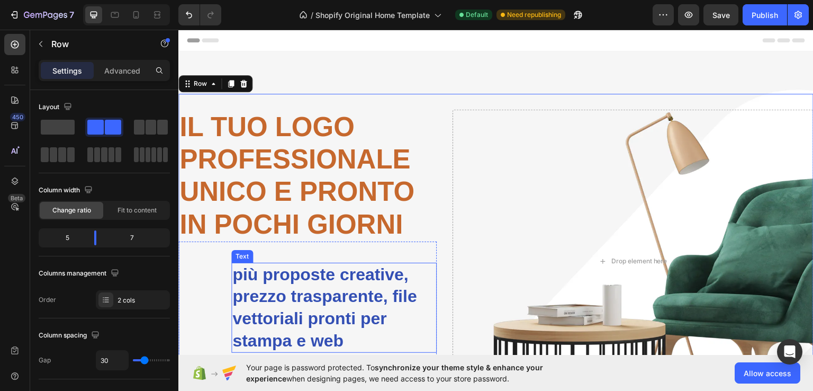
click at [346, 304] on p "più proposte creative, prezzo trasparente, file vettoriali pronti per stampa e …" at bounding box center [333, 307] width 203 height 88
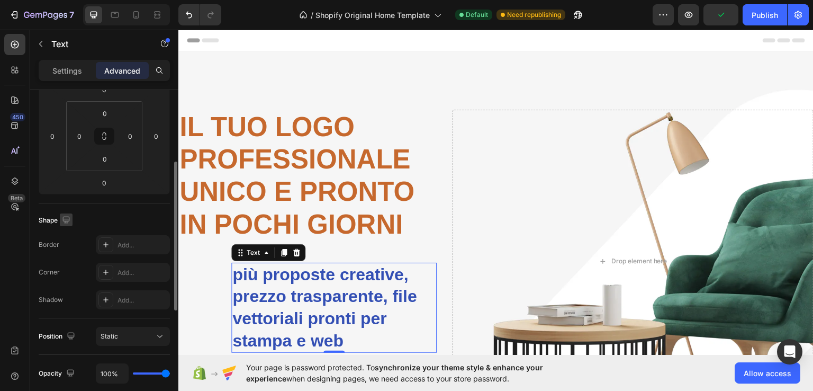
scroll to position [212, 0]
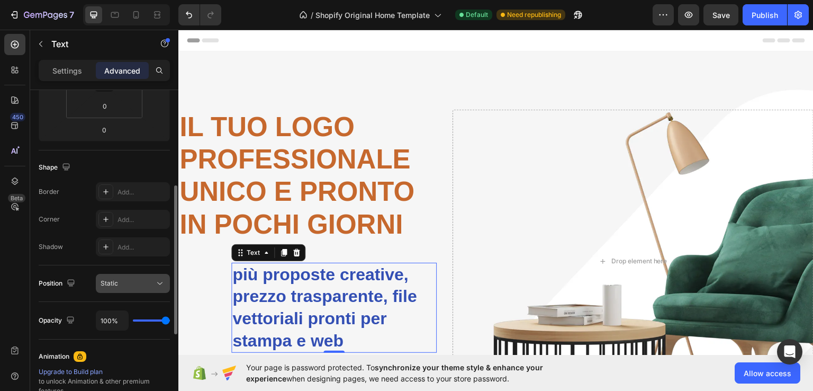
click at [135, 286] on div "Static" at bounding box center [128, 283] width 54 height 10
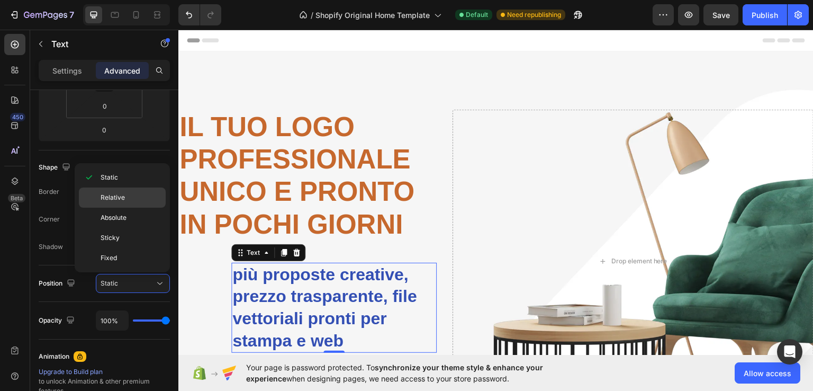
click at [123, 194] on span "Relative" at bounding box center [113, 198] width 24 height 10
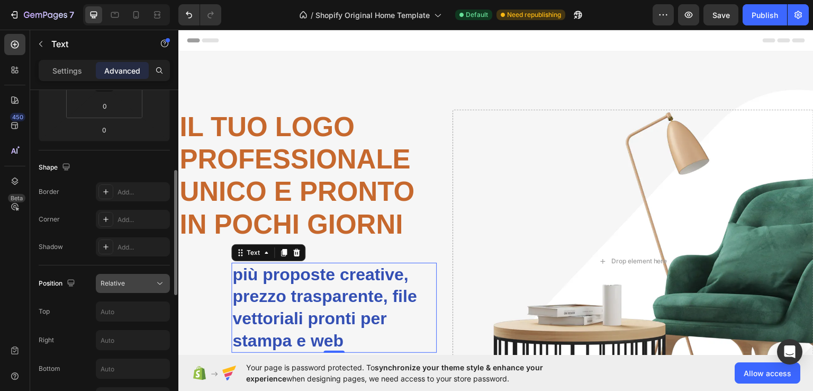
click at [125, 281] on div "Relative" at bounding box center [128, 283] width 54 height 10
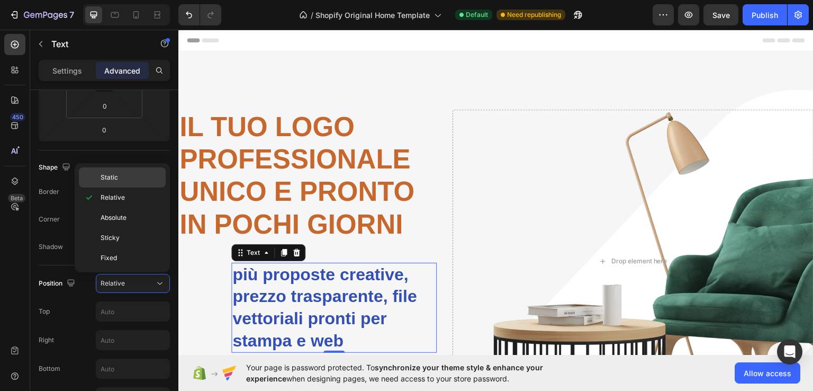
click at [116, 177] on span "Static" at bounding box center [109, 178] width 17 height 10
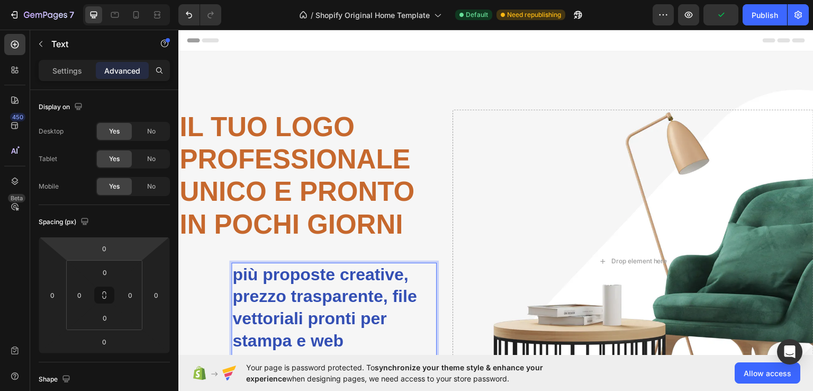
scroll to position [159, 0]
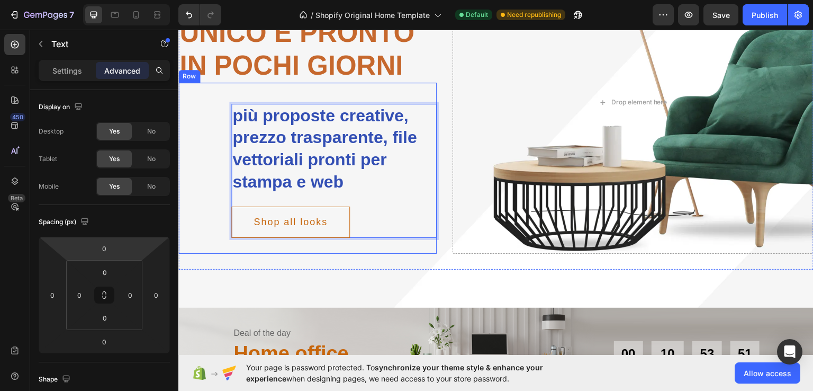
click at [222, 241] on div "più proposte creative, prezzo trasparente, file vettoriali pronti per stampa e …" at bounding box center [307, 167] width 258 height 171
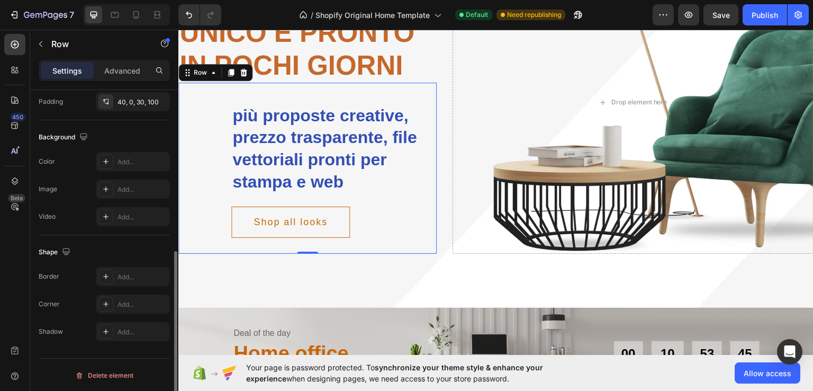
scroll to position [0, 0]
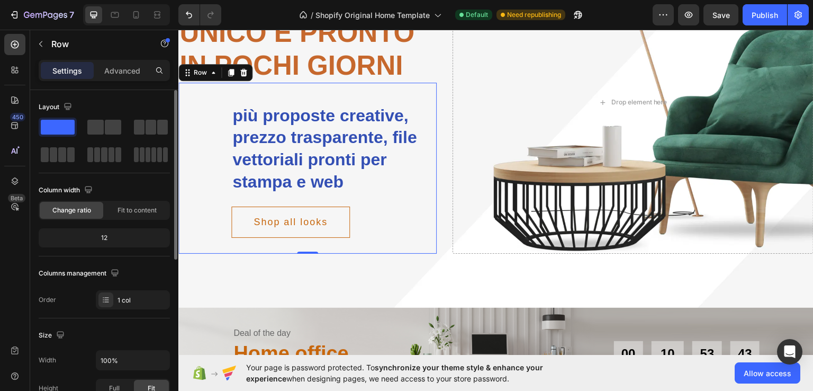
click at [111, 235] on div "12" at bounding box center [104, 237] width 127 height 15
click at [104, 235] on div "12" at bounding box center [104, 237] width 127 height 15
click at [137, 211] on span "Fit to content" at bounding box center [136, 210] width 39 height 10
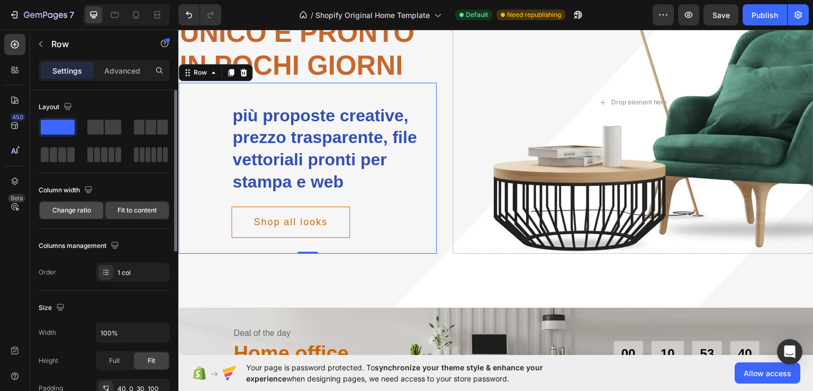
click at [77, 214] on span "Change ratio" at bounding box center [71, 210] width 39 height 10
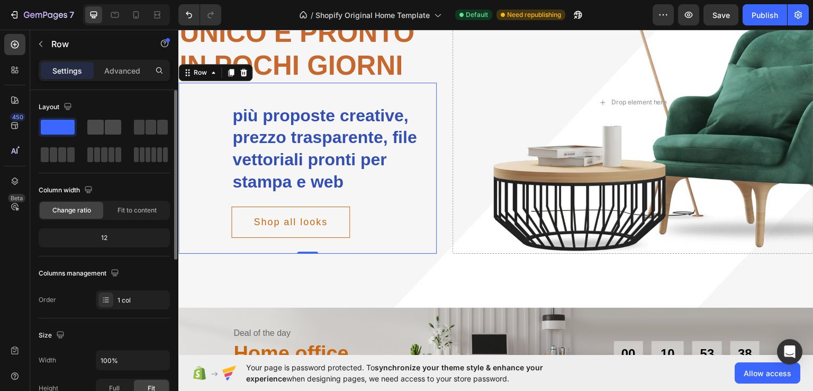
click at [104, 132] on div at bounding box center [104, 127] width 34 height 15
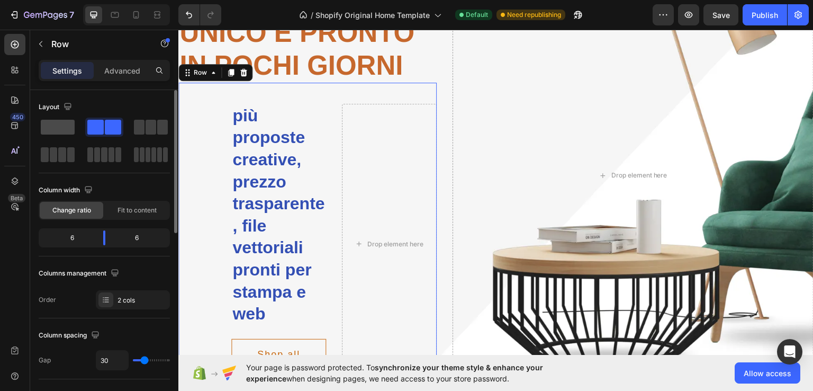
click at [56, 125] on span at bounding box center [58, 127] width 34 height 15
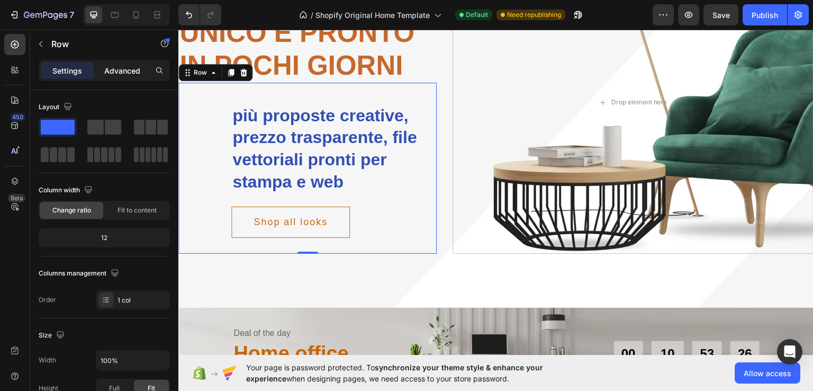
click at [124, 72] on p "Advanced" at bounding box center [122, 70] width 36 height 11
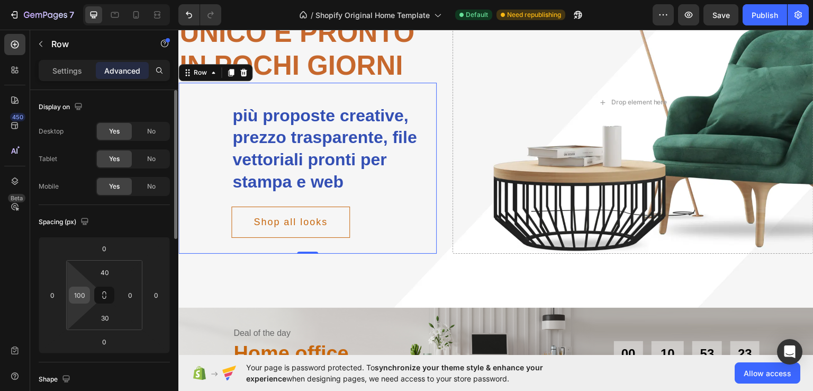
click at [80, 297] on input "100" at bounding box center [79, 295] width 16 height 16
type input "0"
click at [154, 0] on html "7 / Shopify Original Home Template Default Need republishing Preview Save Publi…" at bounding box center [406, 0] width 813 height 0
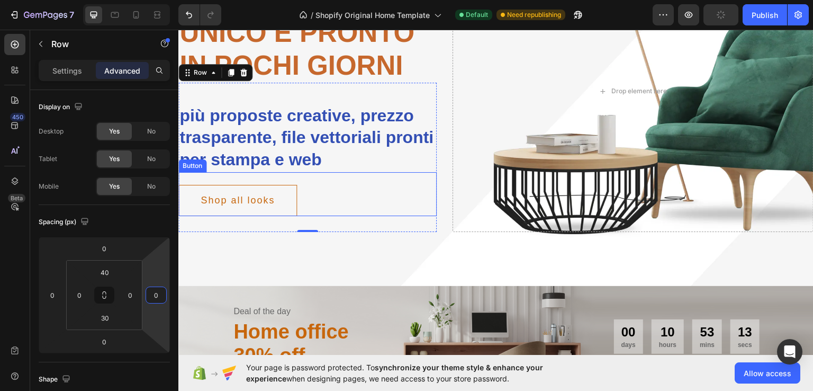
click at [356, 186] on div "Shop all looks Button" at bounding box center [307, 193] width 258 height 44
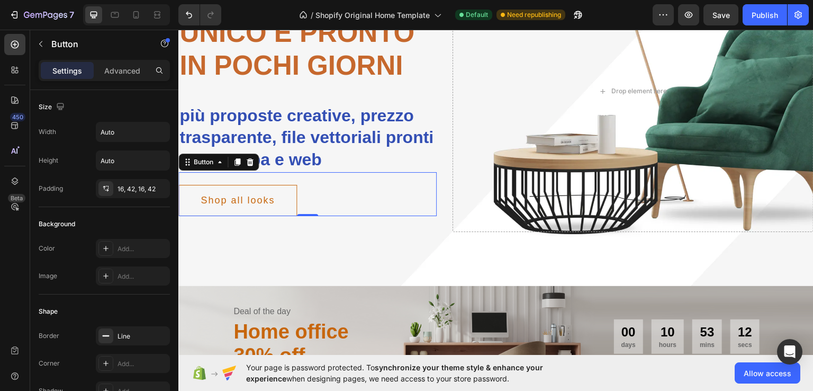
scroll to position [53, 0]
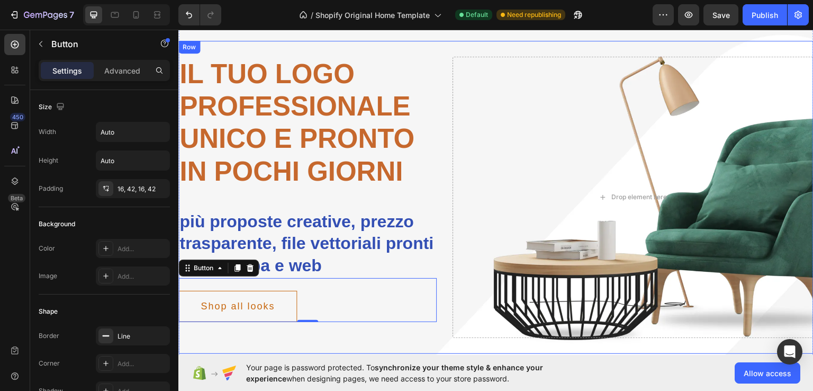
click at [442, 206] on div "⁠⁠⁠⁠⁠⁠⁠ il tuo logo professionale unico e pronto in pochi giorni Heading più pr…" at bounding box center [495, 196] width 635 height 313
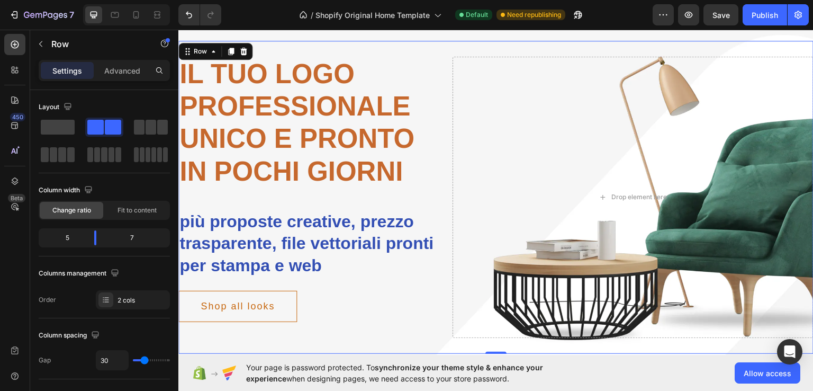
click at [442, 160] on div "⁠⁠⁠⁠⁠⁠⁠ il tuo logo professionale unico e pronto in pochi giorni Heading più pr…" at bounding box center [495, 196] width 635 height 313
click at [445, 215] on div "⁠⁠⁠⁠⁠⁠⁠ il tuo logo professionale unico e pronto in pochi giorni Heading più pr…" at bounding box center [495, 196] width 635 height 313
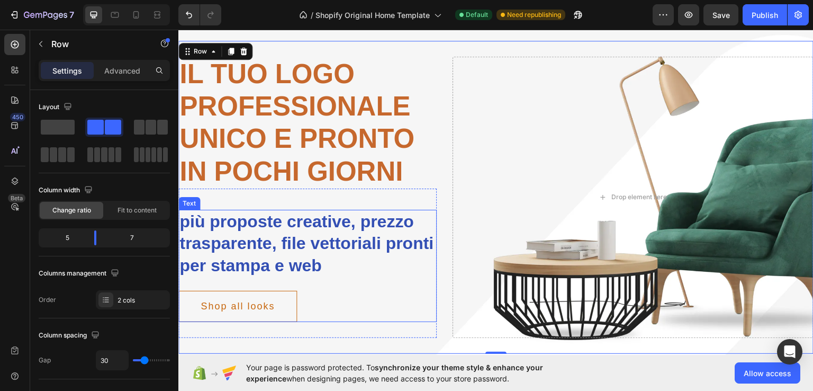
click at [401, 241] on p "più proposte creative, prezzo trasparente, file vettoriali pronti per stampa e …" at bounding box center [307, 243] width 256 height 66
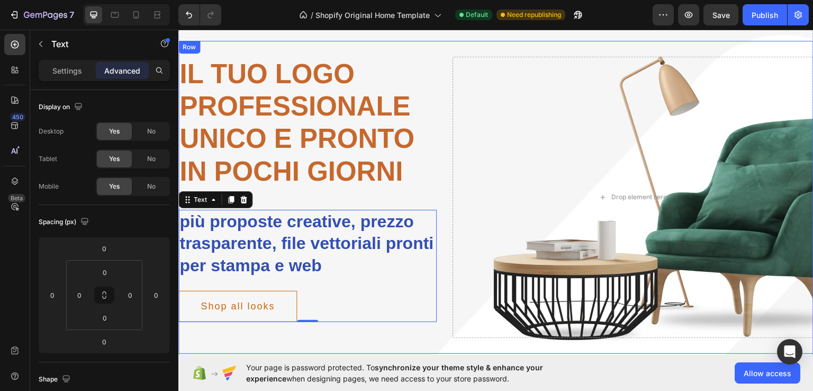
click at [439, 231] on div "⁠⁠⁠⁠⁠⁠⁠ il tuo logo professionale unico e pronto in pochi giorni Heading più pr…" at bounding box center [495, 196] width 635 height 313
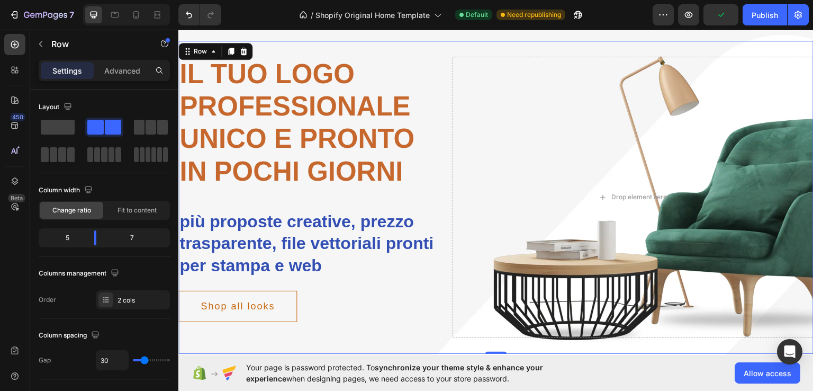
click at [438, 69] on div "⁠⁠⁠⁠⁠⁠⁠ il tuo logo professionale unico e pronto in pochi giorni Heading più pr…" at bounding box center [495, 196] width 635 height 313
click at [374, 80] on p "⁠⁠⁠⁠⁠⁠⁠ il tuo logo professionale unico e pronto in pochi giorni" at bounding box center [307, 122] width 256 height 130
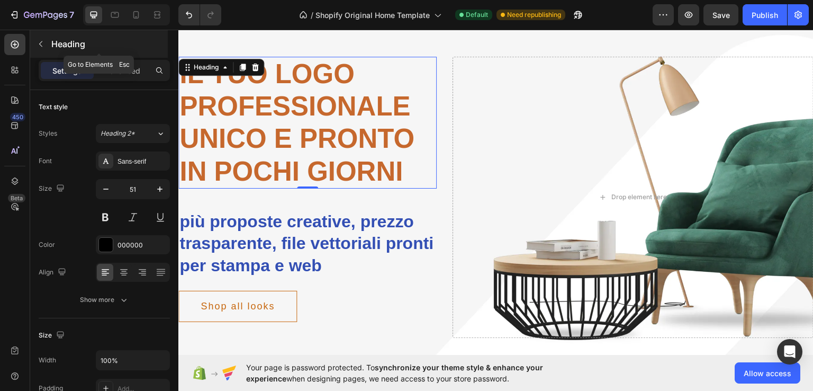
click at [39, 41] on icon "button" at bounding box center [41, 44] width 8 height 8
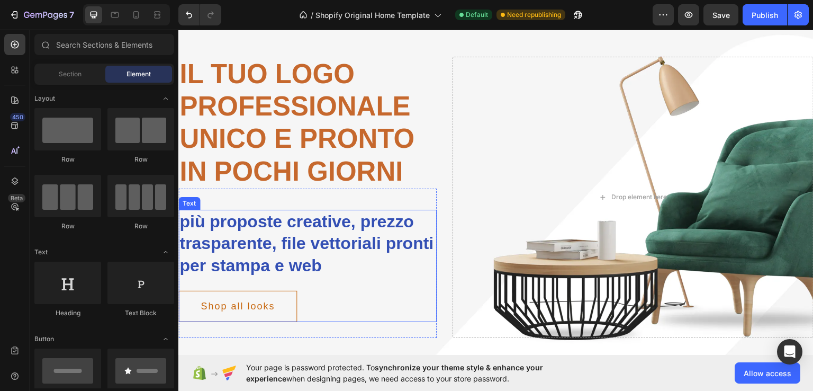
click at [296, 239] on p "più proposte creative, prezzo trasparente, file vettoriali pronti per stampa e …" at bounding box center [307, 243] width 256 height 66
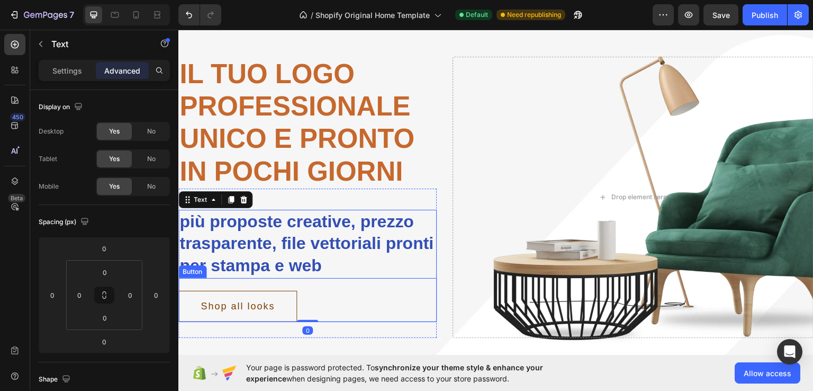
click at [284, 306] on button "Shop all looks" at bounding box center [237, 305] width 119 height 31
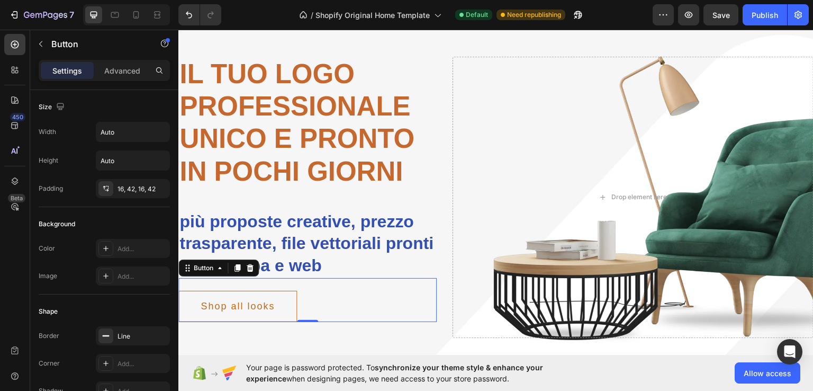
click at [346, 303] on div "Shop all looks Button 0" at bounding box center [307, 299] width 258 height 44
click at [339, 304] on div "Shop all looks Button 0" at bounding box center [307, 299] width 258 height 44
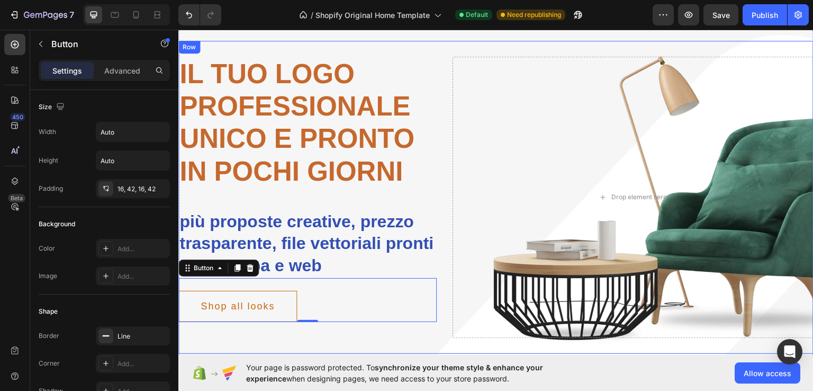
click at [321, 333] on div "più proposte creative, prezzo trasparente, file vettoriali pronti per stampa e …" at bounding box center [307, 262] width 258 height 149
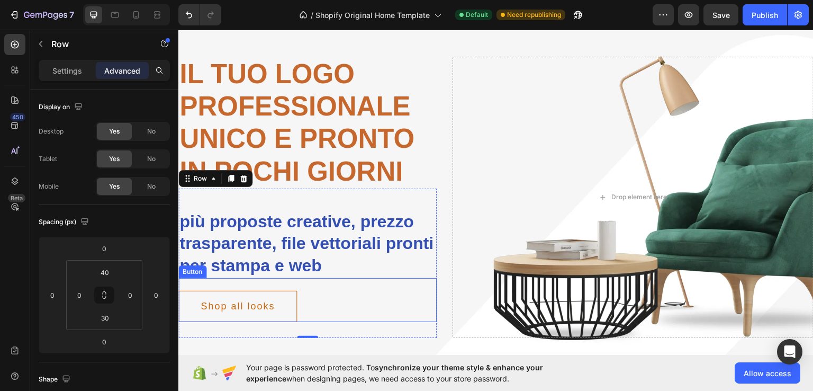
click at [324, 294] on div "Shop all looks Button" at bounding box center [307, 299] width 258 height 44
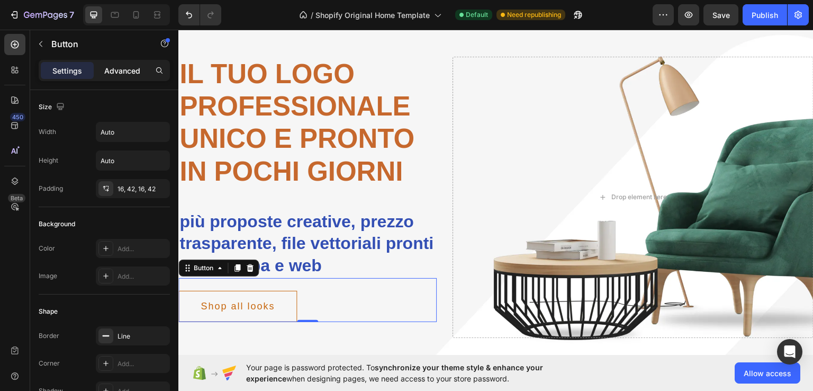
click at [110, 70] on p "Advanced" at bounding box center [122, 70] width 36 height 11
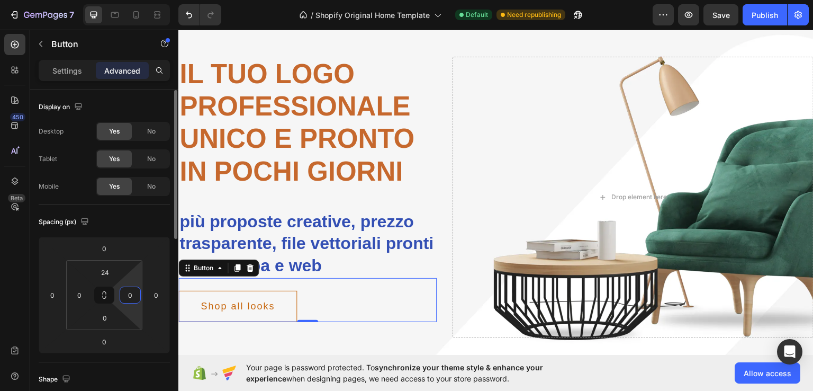
drag, startPoint x: 131, startPoint y: 293, endPoint x: 121, endPoint y: 294, distance: 10.6
click at [121, 294] on div "0" at bounding box center [130, 294] width 21 height 17
drag, startPoint x: 82, startPoint y: 295, endPoint x: 72, endPoint y: 297, distance: 9.8
click at [72, 297] on input "0" at bounding box center [79, 295] width 16 height 16
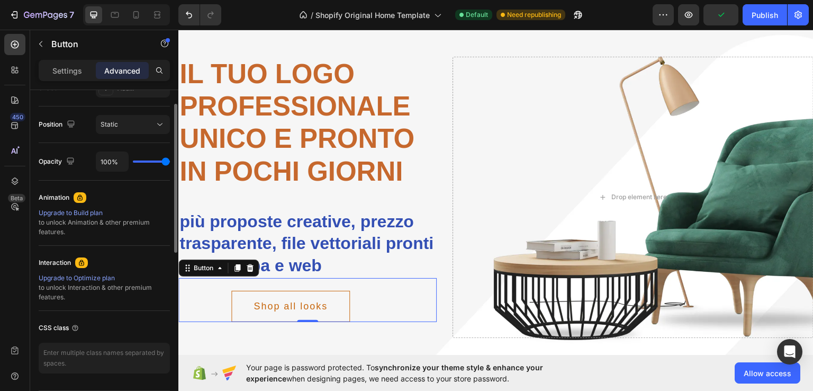
scroll to position [106, 0]
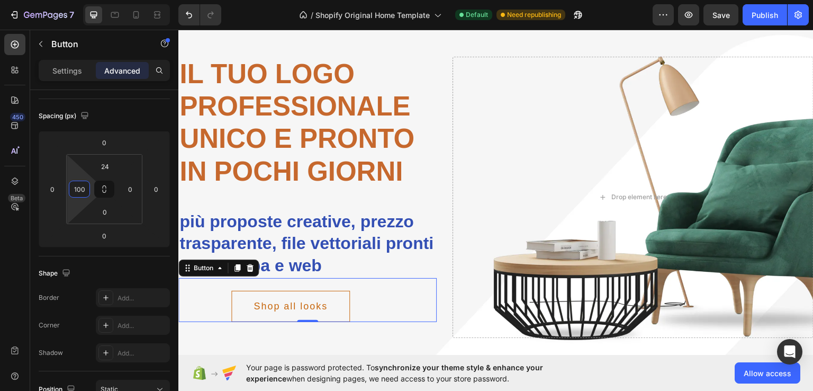
type input "100"
click at [383, 304] on div "Shop all looks Button 0" at bounding box center [307, 299] width 258 height 44
click at [416, 254] on p "più proposte creative, prezzo trasparente, file vettoriali pronti per stampa e …" at bounding box center [307, 243] width 256 height 66
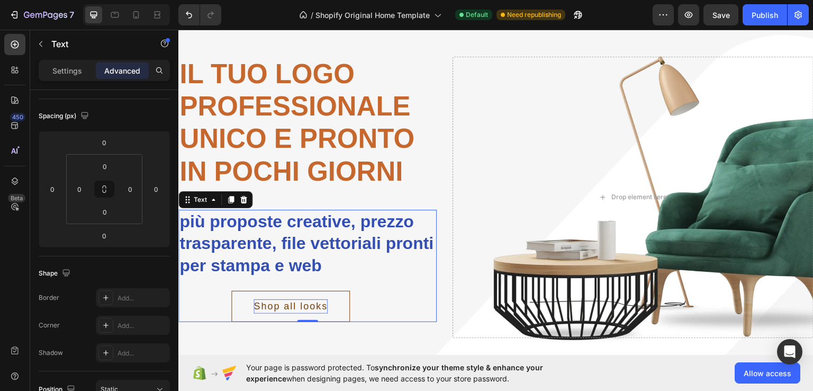
scroll to position [0, 0]
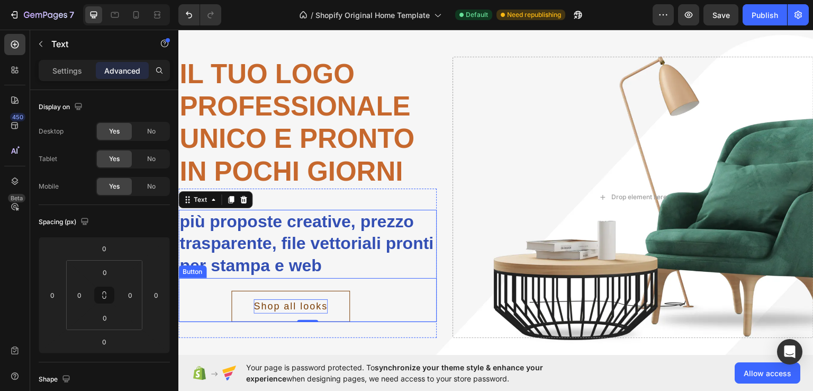
click at [309, 310] on div "Shop all looks" at bounding box center [290, 305] width 74 height 14
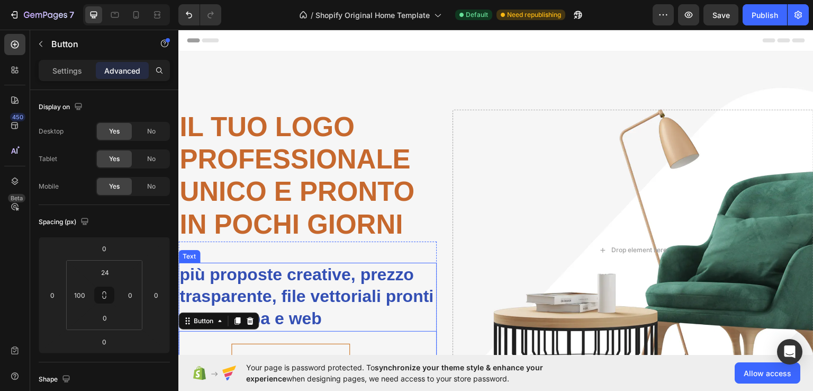
scroll to position [106, 0]
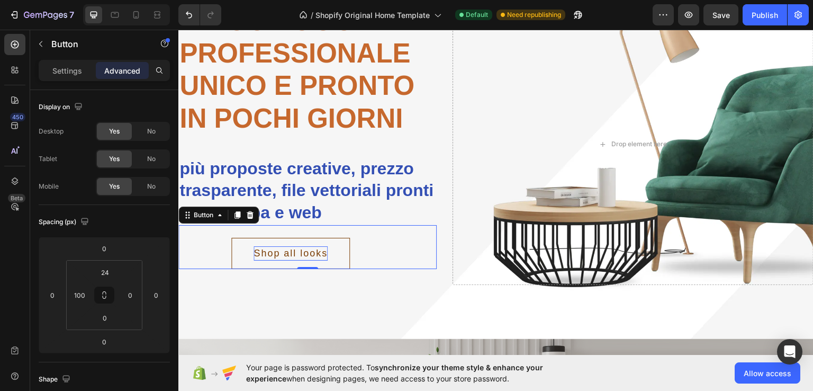
click at [324, 252] on div "Shop all looks" at bounding box center [290, 253] width 74 height 14
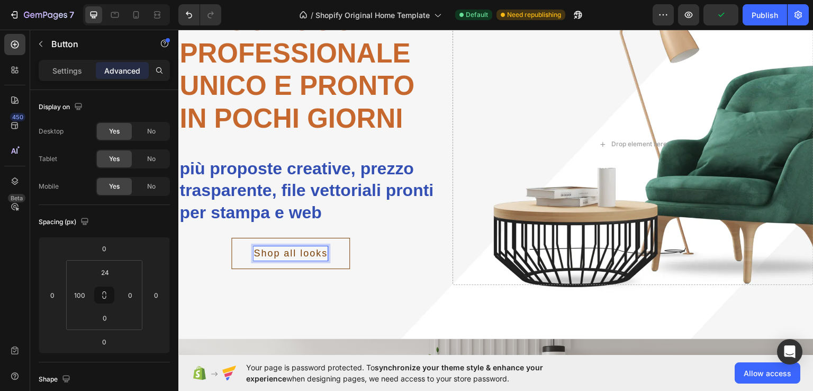
click at [322, 252] on p "Shop all looks" at bounding box center [290, 253] width 74 height 14
click at [231, 237] on button "scegli" at bounding box center [268, 252] width 75 height 31
click at [231, 237] on button "scegli il" at bounding box center [273, 252] width 85 height 31
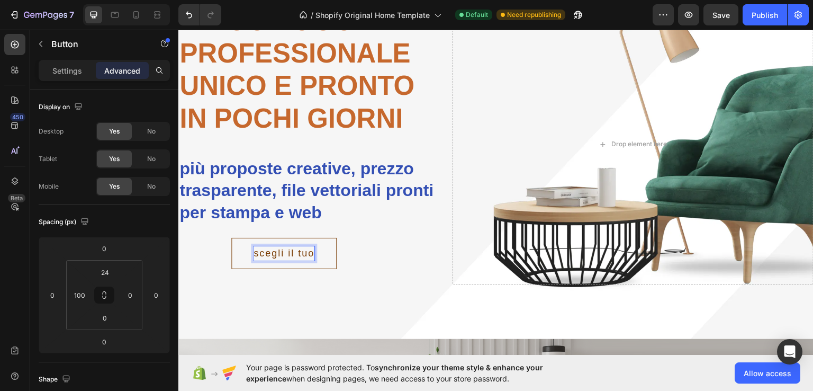
click at [231, 237] on button "scegli il tuo" at bounding box center [283, 252] width 105 height 31
click at [422, 309] on div "⁠⁠⁠⁠⁠⁠⁠ il tuo logo professionale unico e pronto in pochi giorni Heading più pr…" at bounding box center [495, 165] width 635 height 441
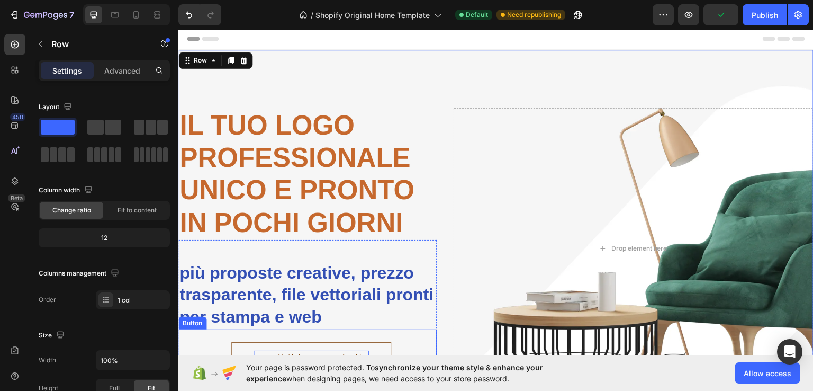
scroll to position [0, 0]
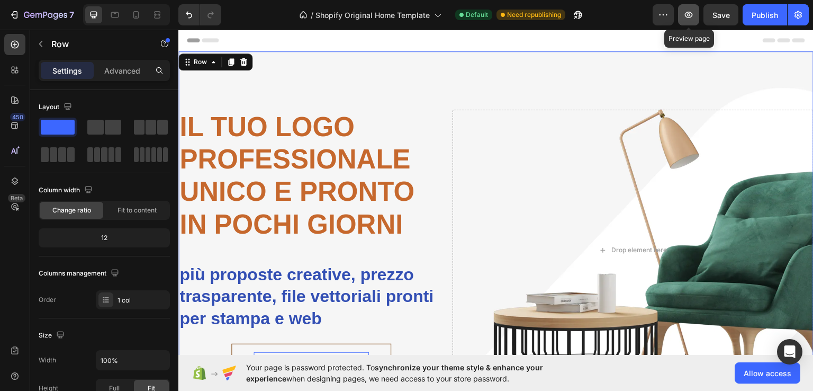
click at [693, 13] on icon "button" at bounding box center [688, 15] width 11 height 11
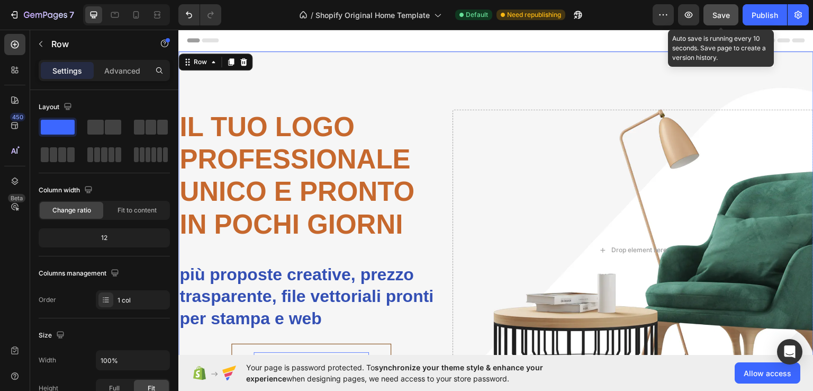
click at [715, 15] on span "Save" at bounding box center [720, 15] width 17 height 9
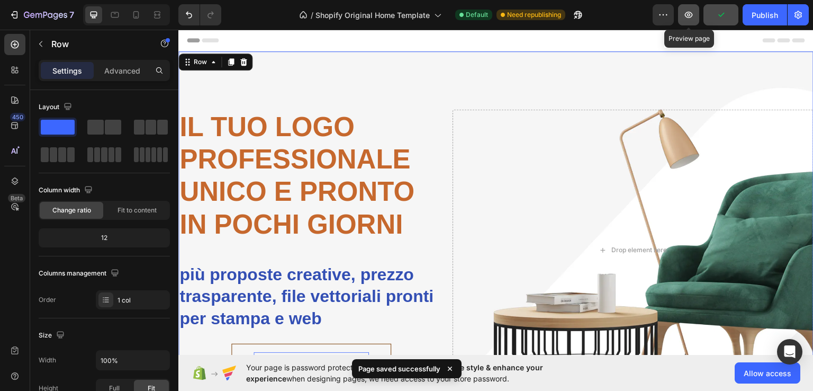
click at [681, 16] on button "button" at bounding box center [688, 14] width 21 height 21
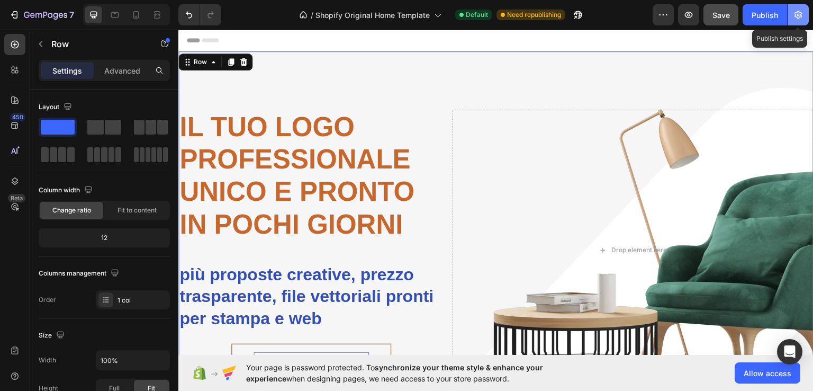
click at [802, 16] on icon "button" at bounding box center [798, 15] width 11 height 11
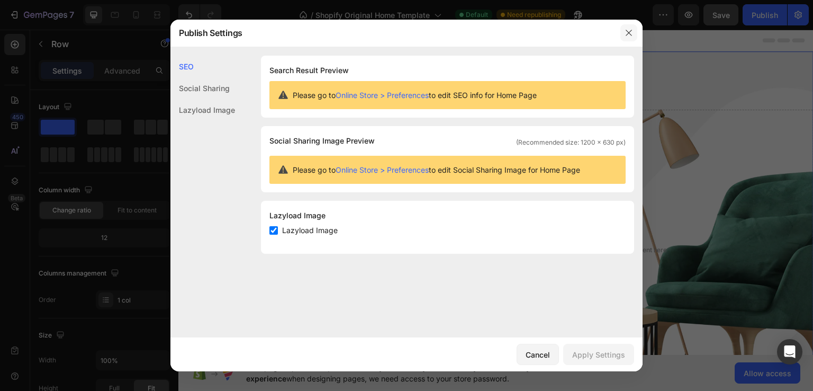
click at [629, 34] on icon "button" at bounding box center [628, 33] width 8 height 8
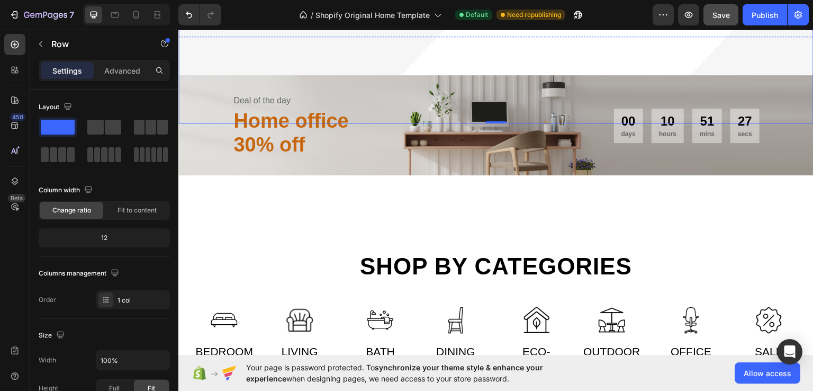
scroll to position [423, 0]
